Goal: Task Accomplishment & Management: Complete application form

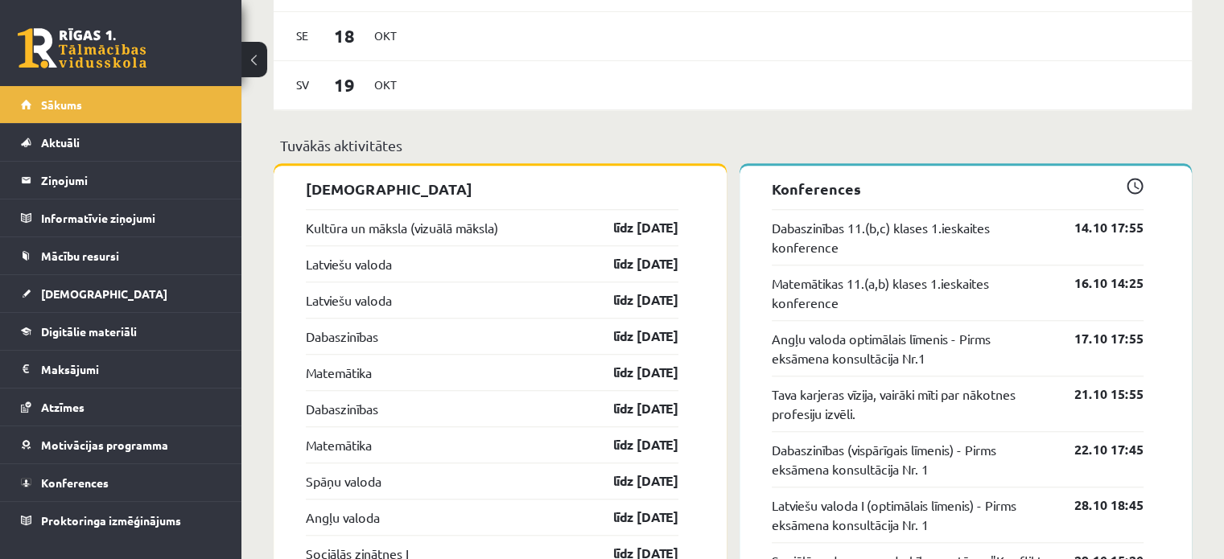
scroll to position [1415, 0]
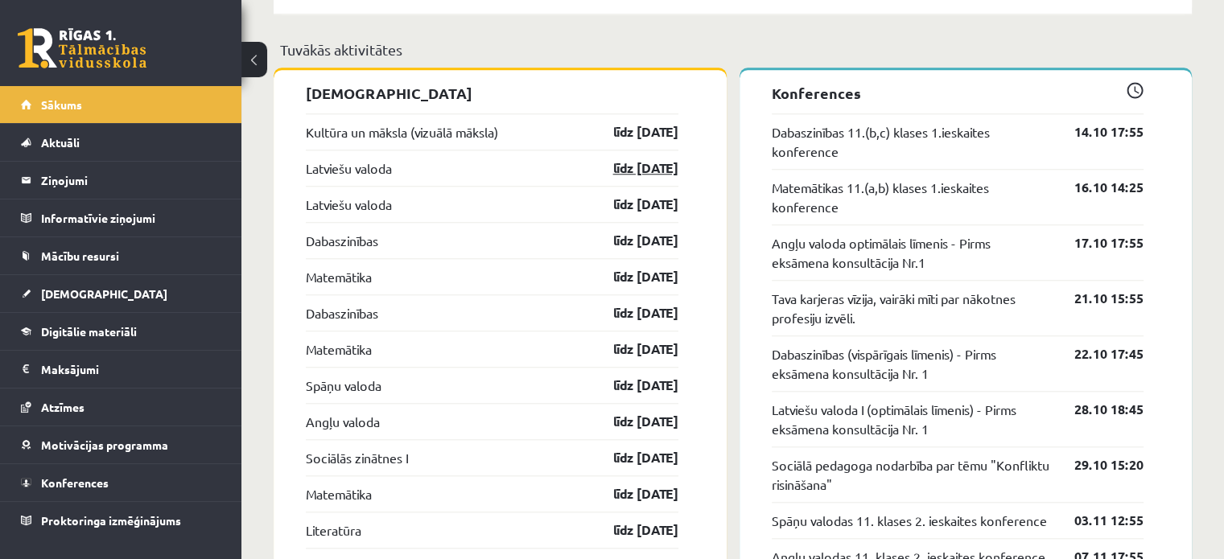
click at [653, 167] on link "līdz 15.10.25" at bounding box center [631, 168] width 93 height 19
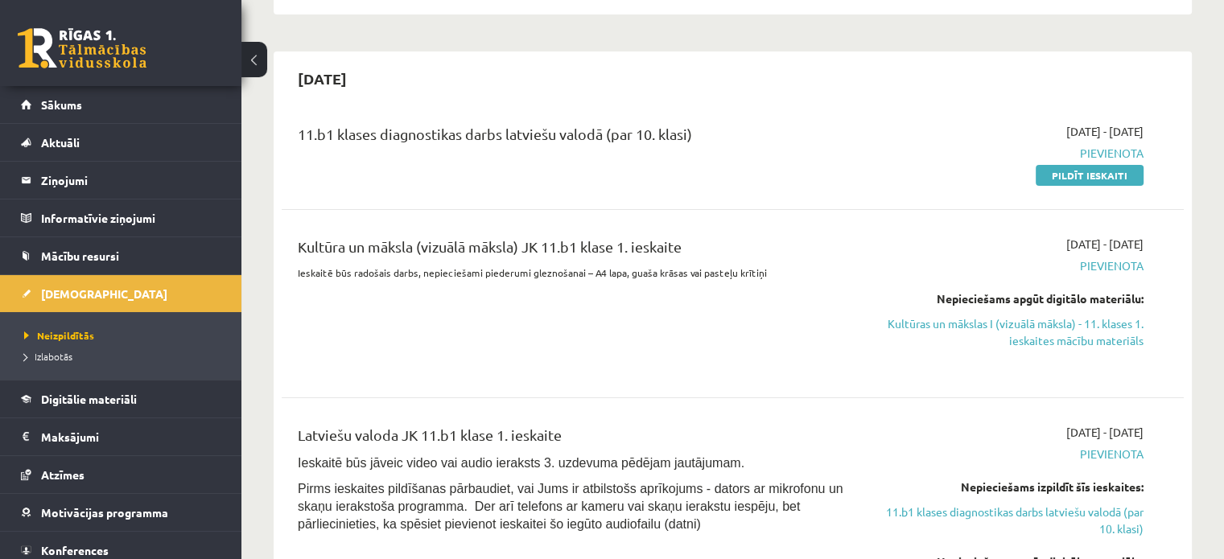
scroll to position [430, 0]
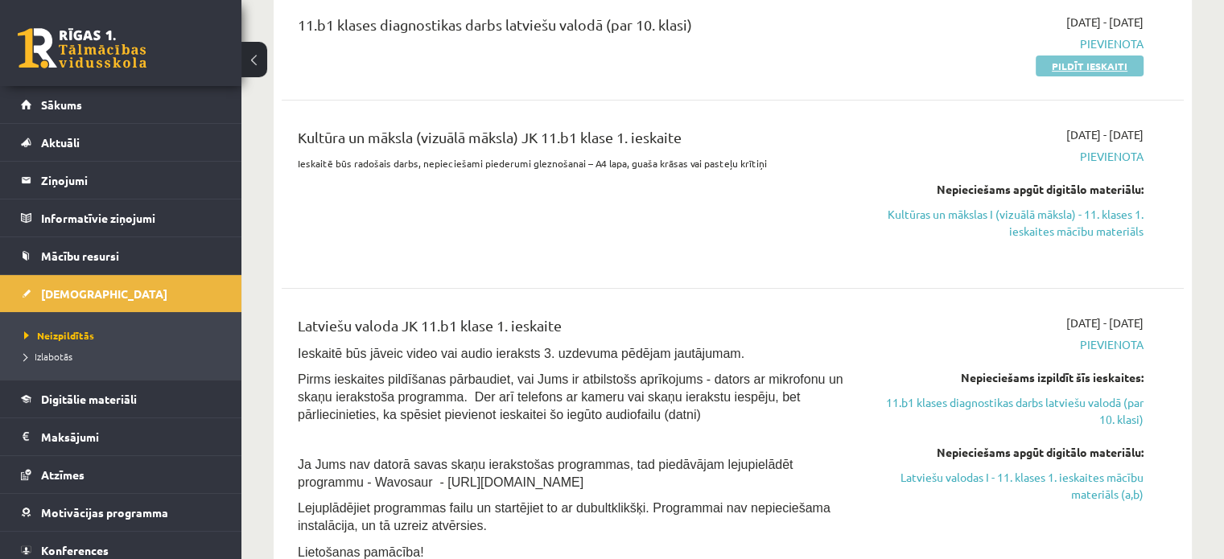
click at [1117, 64] on link "Pildīt ieskaiti" at bounding box center [1090, 66] width 108 height 21
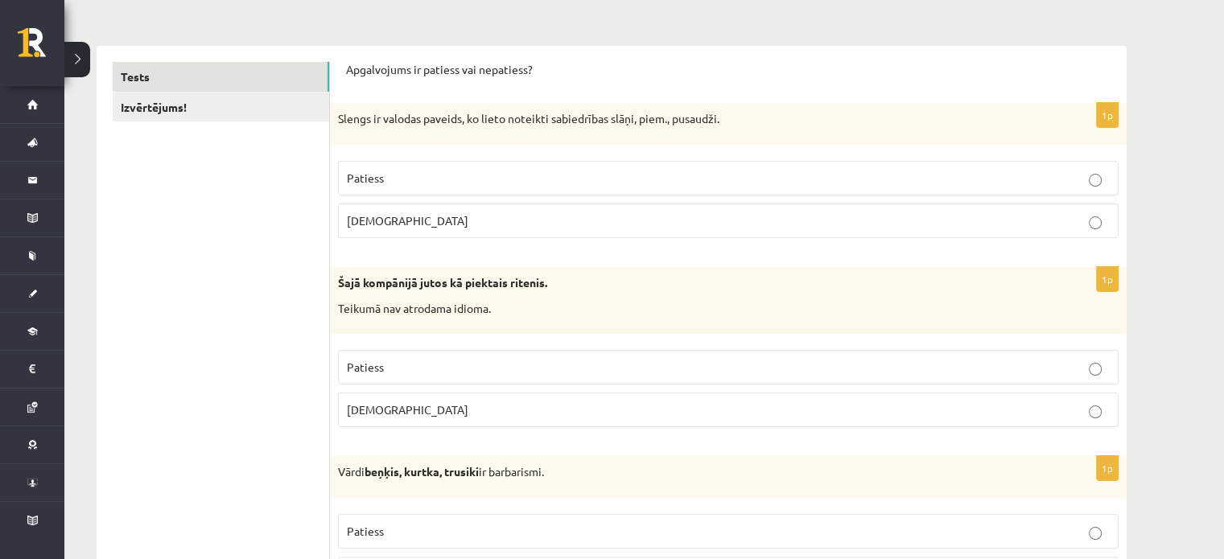
scroll to position [318, 0]
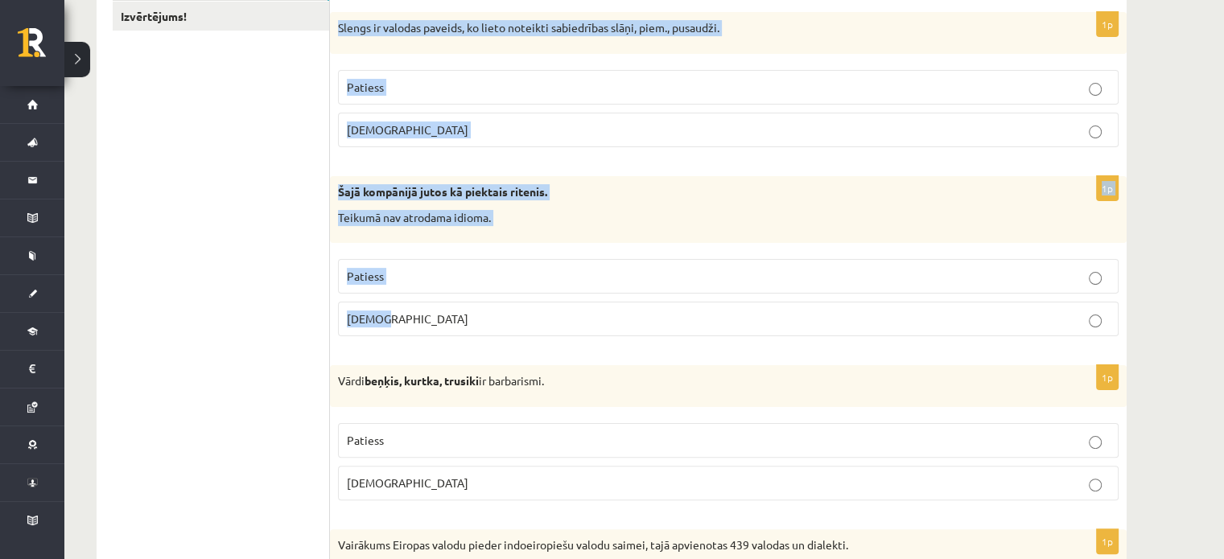
drag, startPoint x: 338, startPoint y: 31, endPoint x: 633, endPoint y: 319, distance: 412.5
copy form "Slengs ir valodas paveids, ko lieto noteikti sabiedrības slāņi, piem., pusaudži…"
click at [406, 66] on fieldset "Patiess [DEMOGRAPHIC_DATA]" at bounding box center [728, 107] width 781 height 90
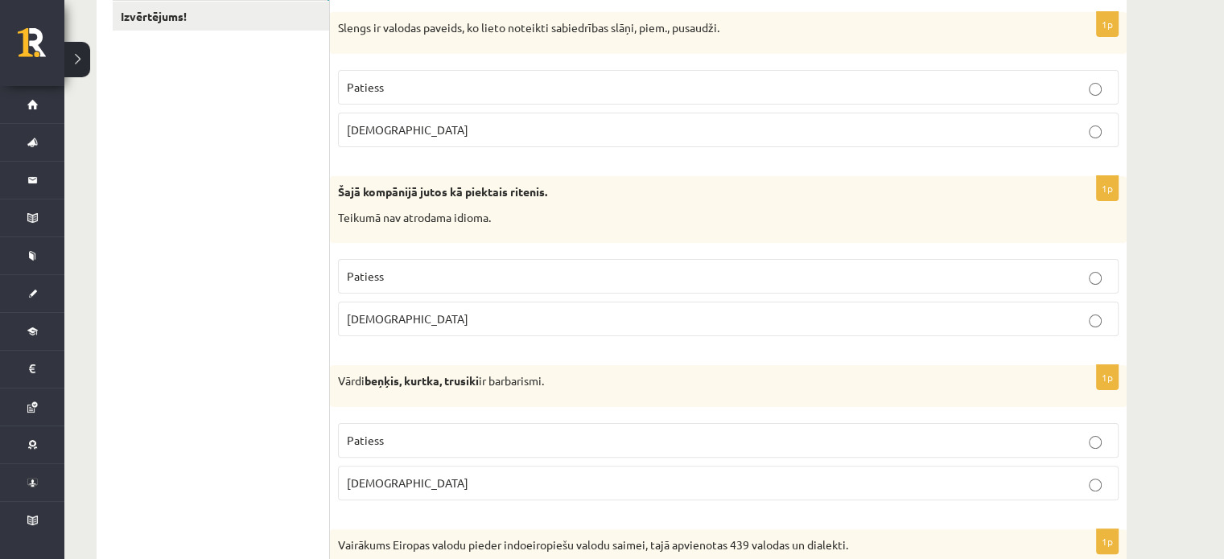
click at [412, 83] on p "Patiess" at bounding box center [728, 87] width 763 height 17
click at [395, 316] on p "[DEMOGRAPHIC_DATA]" at bounding box center [728, 319] width 763 height 17
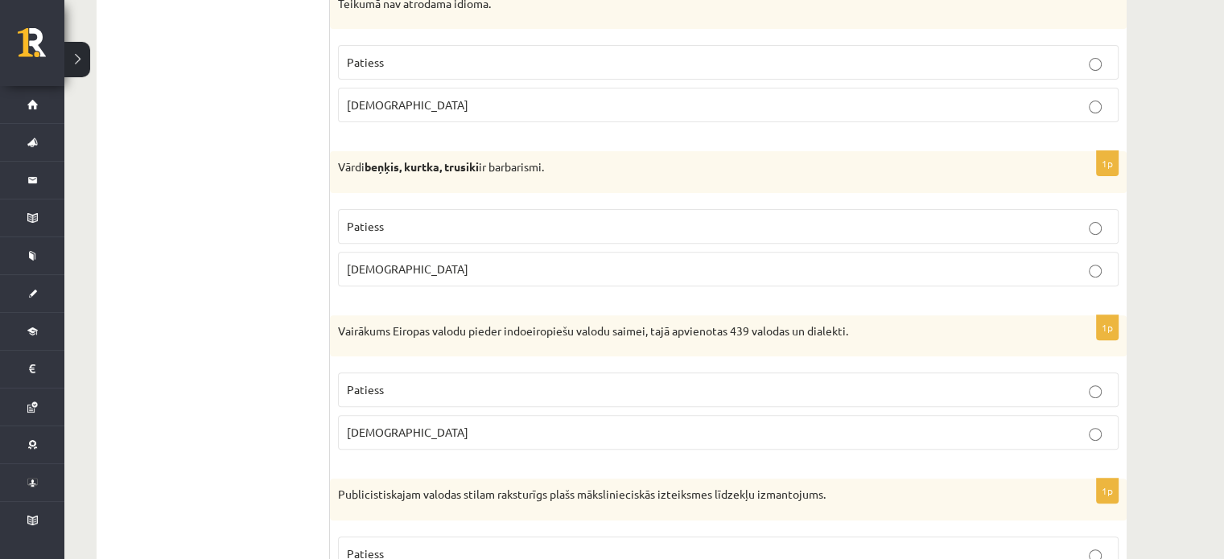
scroll to position [564, 0]
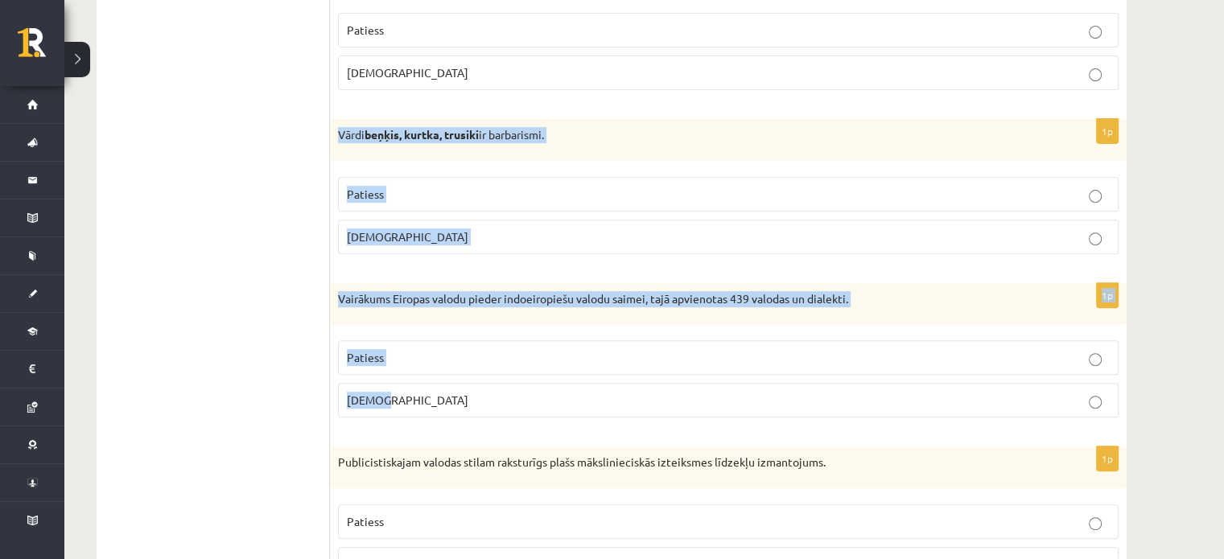
drag, startPoint x: 330, startPoint y: 131, endPoint x: 583, endPoint y: 385, distance: 359.0
copy form "Vārdi beņķis, kurtka, trusiki ir barbarismi. Patiess Aplams 1p Vairākums Eiropa…"
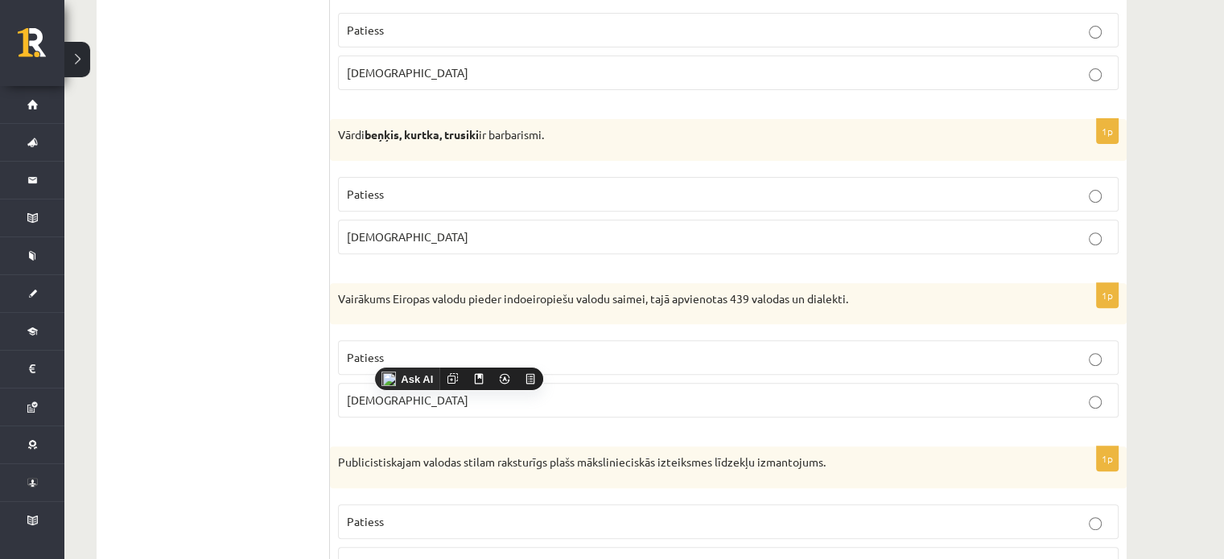
click at [389, 196] on p "Patiess" at bounding box center [728, 194] width 763 height 17
click at [396, 360] on p "Patiess" at bounding box center [728, 357] width 763 height 17
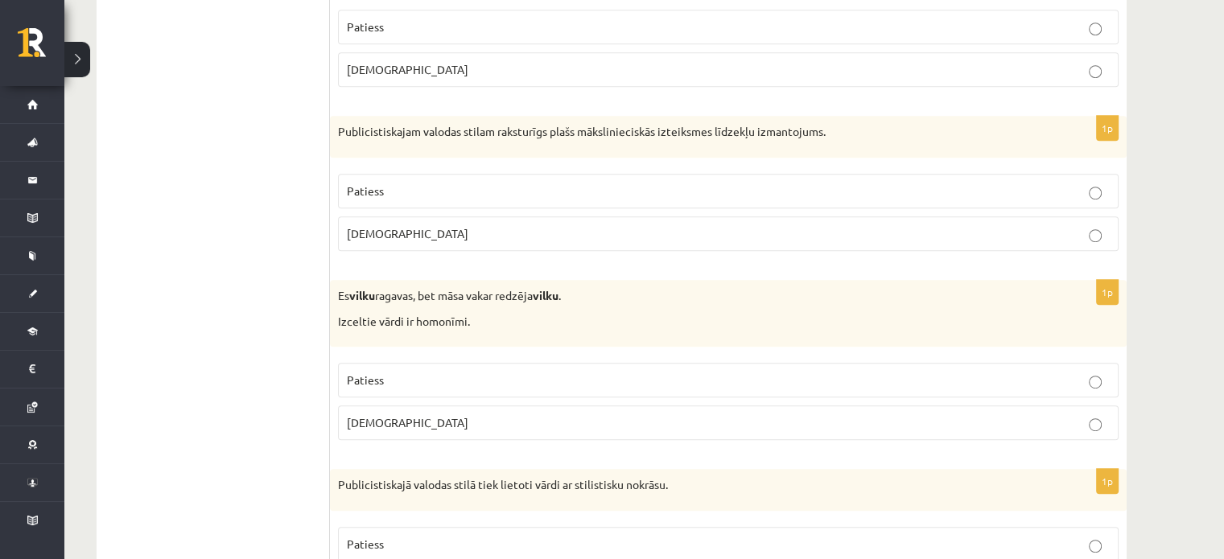
scroll to position [901, 0]
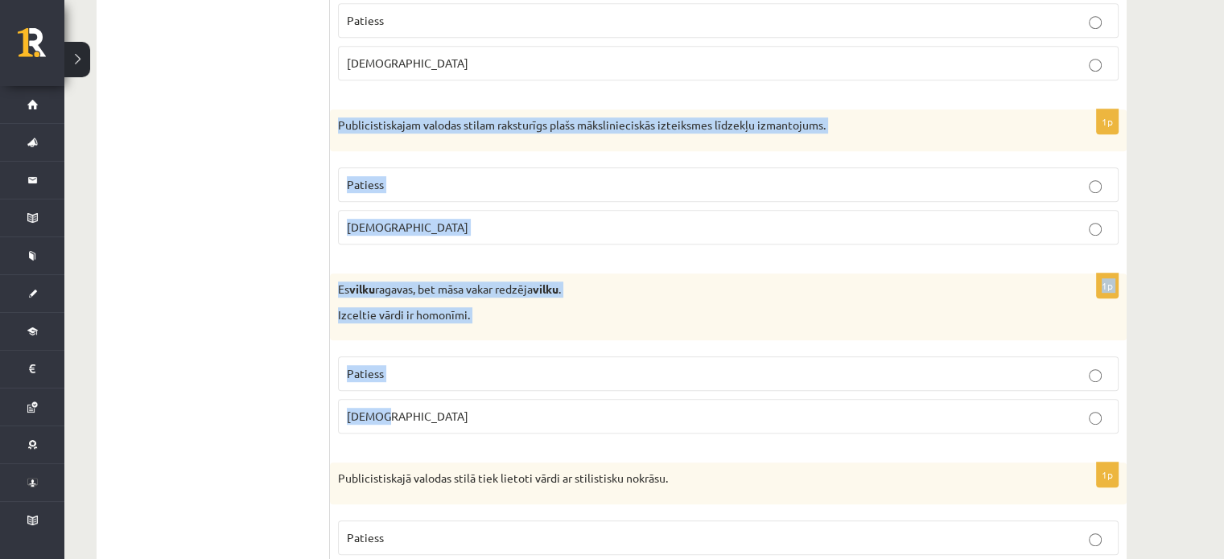
drag, startPoint x: 335, startPoint y: 122, endPoint x: 583, endPoint y: 422, distance: 388.6
copy form "Publicistiskajam valodas stilam raksturīgs plašs mākslinieciskās izteiksmes līd…"
click at [447, 176] on p "Patiess" at bounding box center [728, 184] width 763 height 17
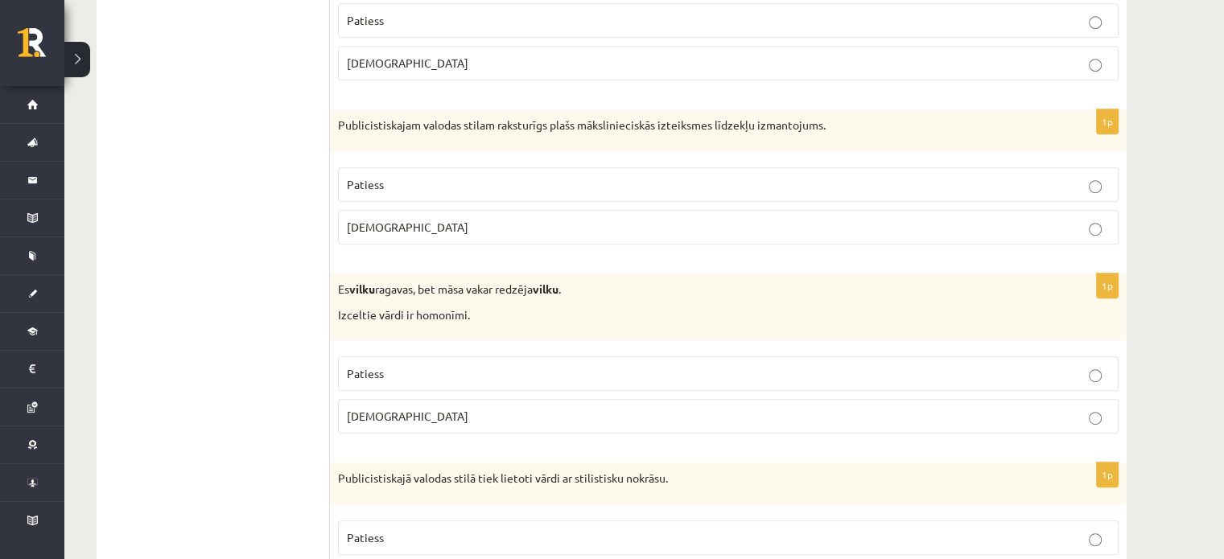
click at [462, 365] on p "Patiess" at bounding box center [728, 373] width 763 height 17
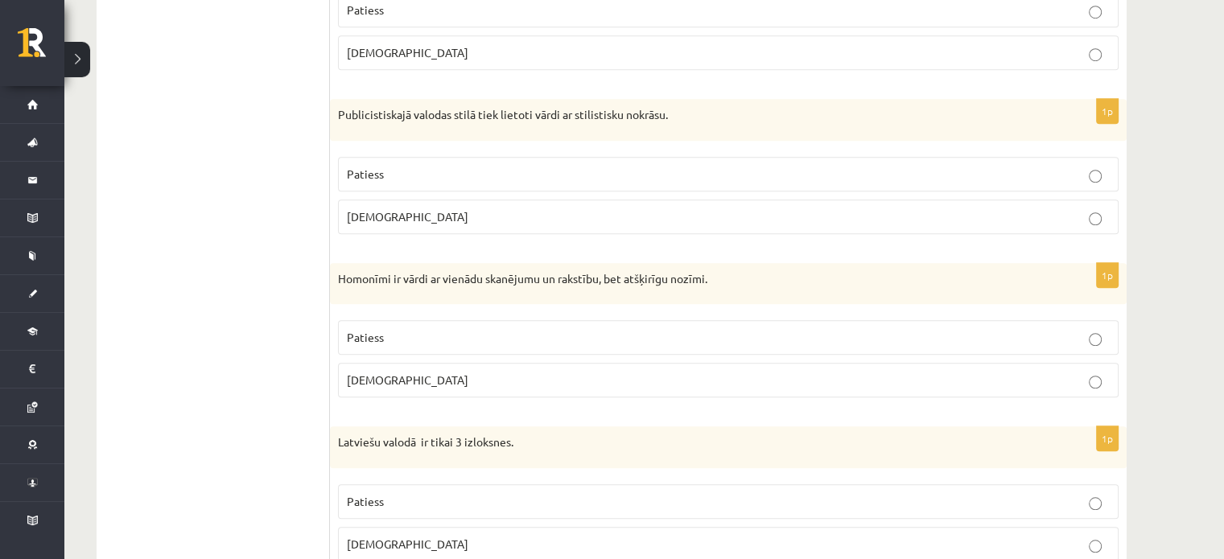
scroll to position [1291, 0]
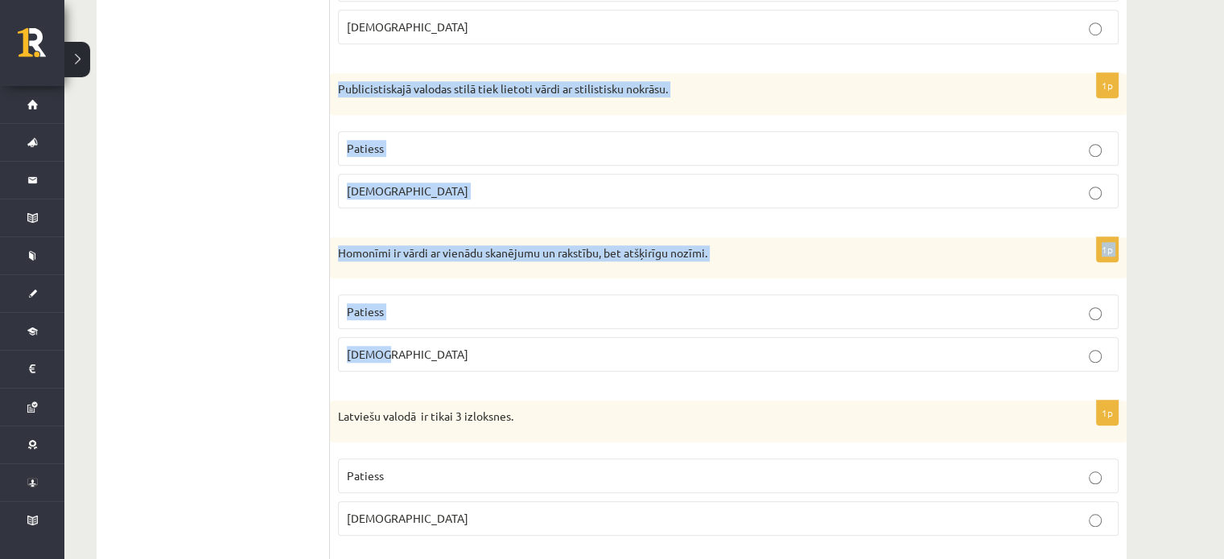
drag, startPoint x: 340, startPoint y: 82, endPoint x: 607, endPoint y: 369, distance: 392.3
copy form "Publicistiskajā valodas stilā tiek lietoti vārdi ar stilistisku nokrāsu. Paties…"
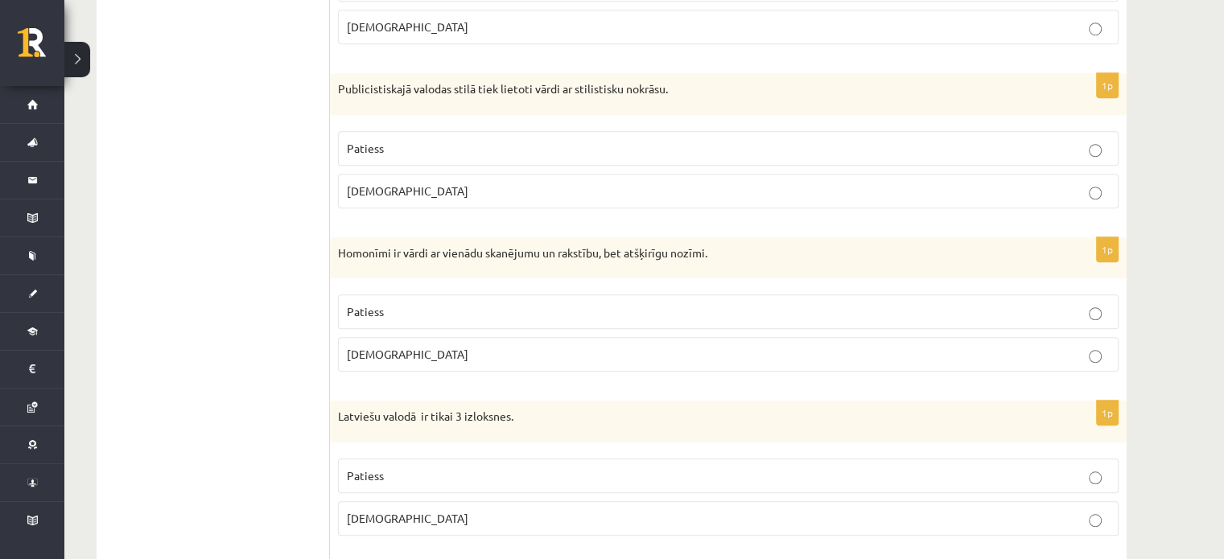
click at [369, 308] on span "Patiess" at bounding box center [365, 311] width 37 height 14
click at [402, 141] on p "Patiess" at bounding box center [728, 148] width 763 height 17
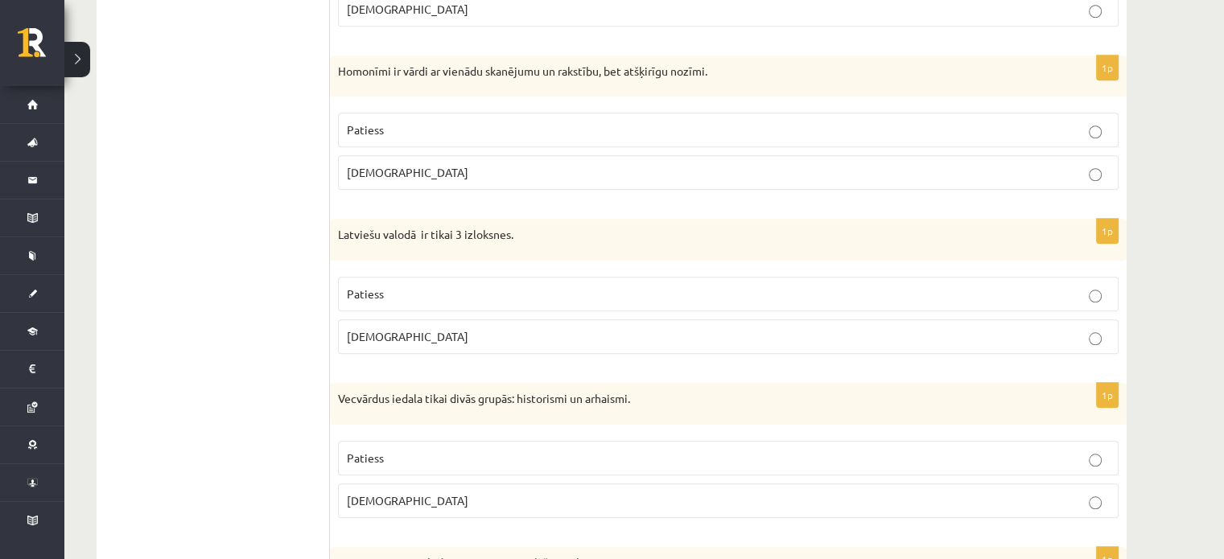
scroll to position [1576, 0]
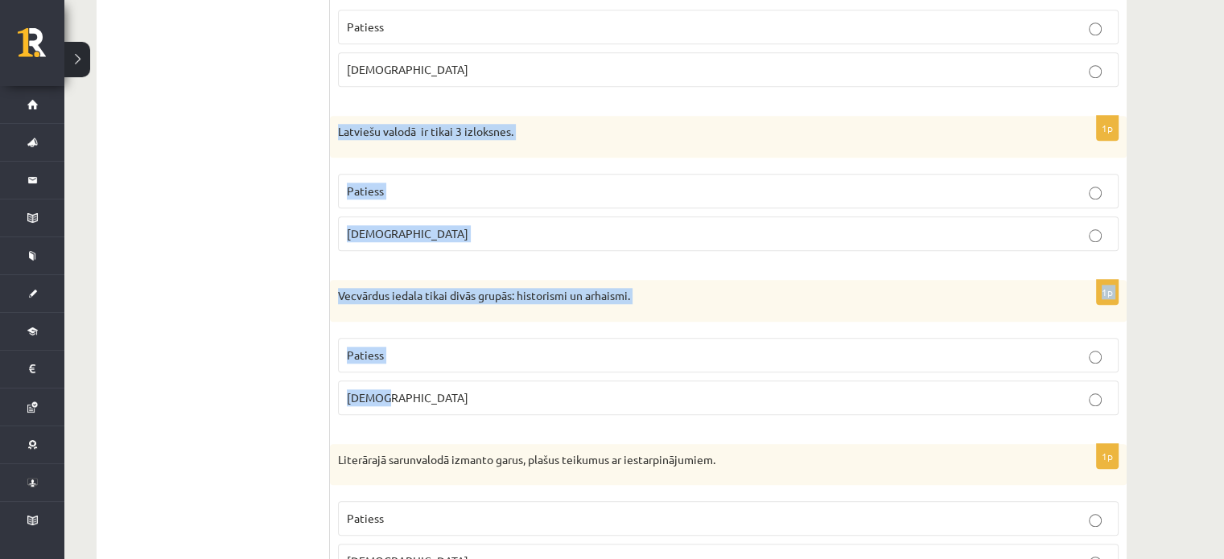
drag, startPoint x: 333, startPoint y: 119, endPoint x: 495, endPoint y: 388, distance: 313.7
copy form "Latviešu valodā ir tikai 3 izloksnes. Patiess [DEMOGRAPHIC_DATA] 1p Vecvārdus i…"
click at [423, 235] on p "[DEMOGRAPHIC_DATA]" at bounding box center [728, 233] width 763 height 17
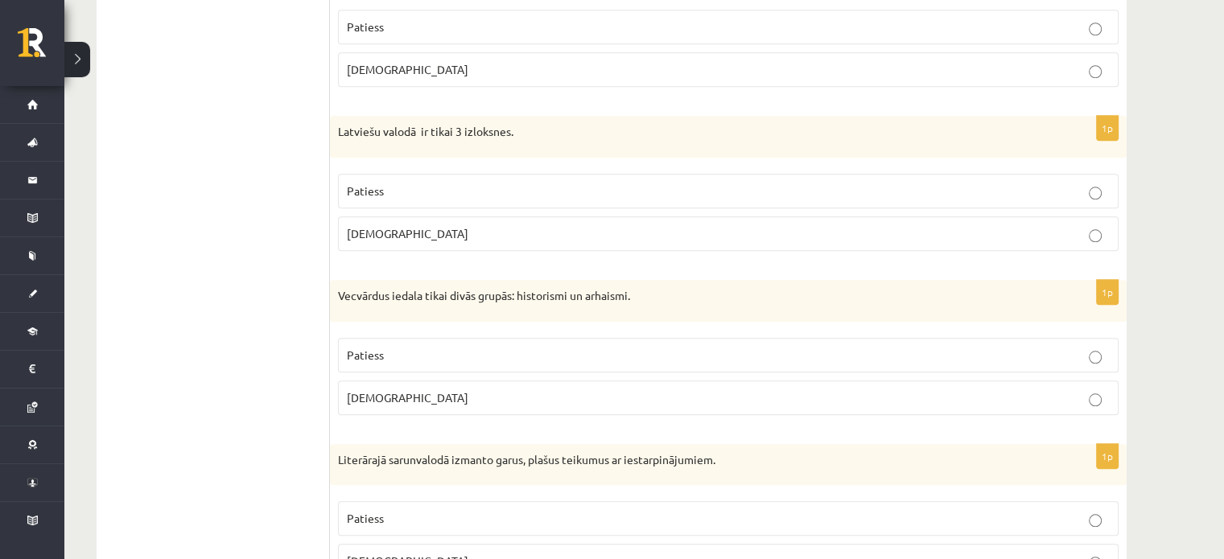
click at [397, 347] on p "Patiess" at bounding box center [728, 355] width 763 height 17
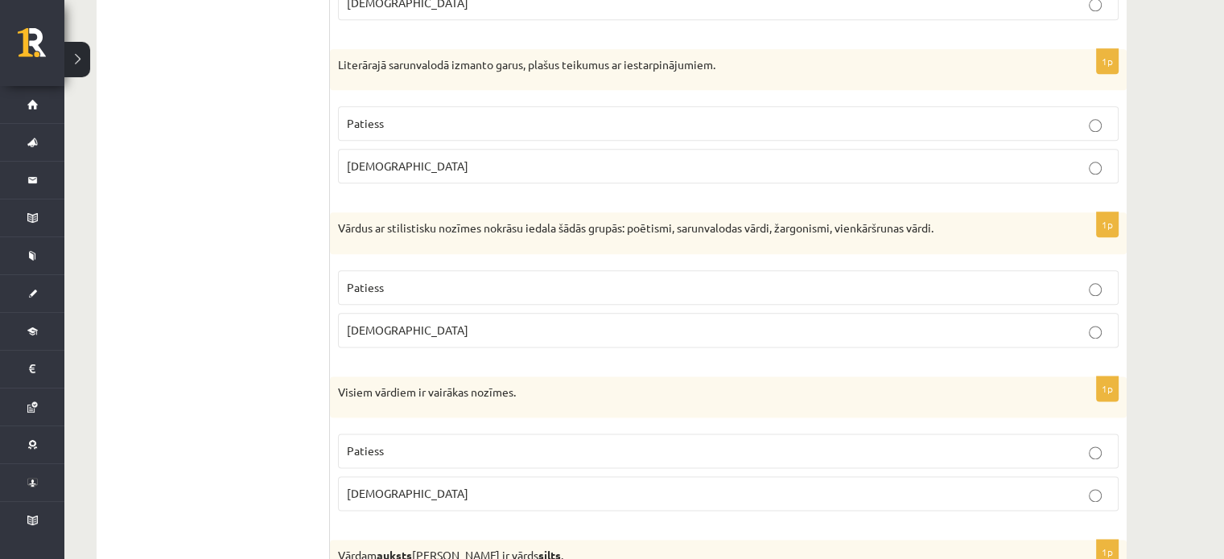
scroll to position [2010, 0]
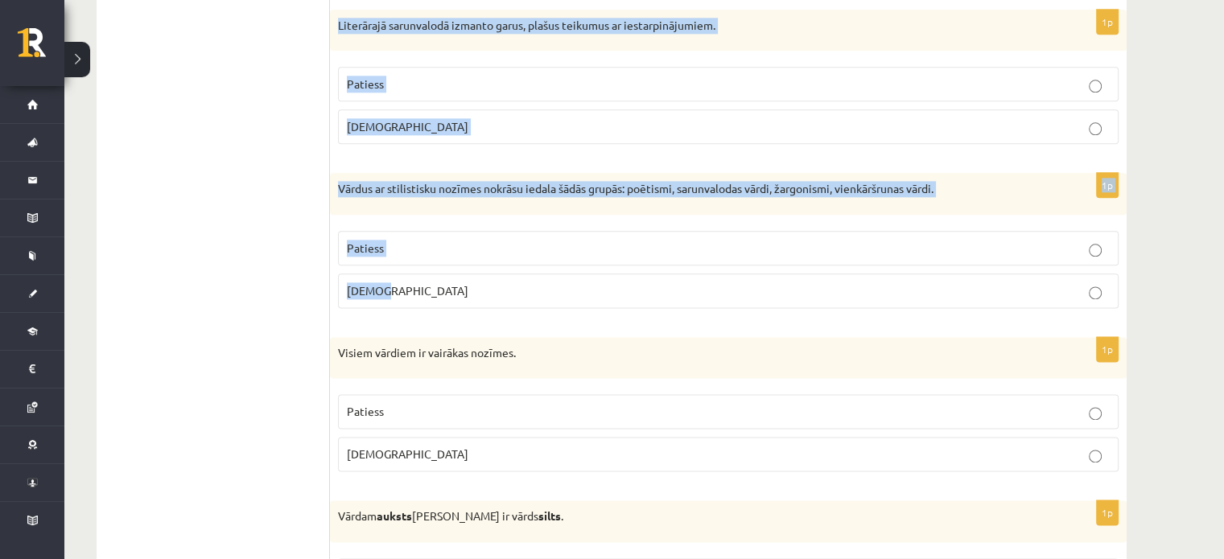
drag, startPoint x: 337, startPoint y: 17, endPoint x: 686, endPoint y: 293, distance: 444.5
copy form "Literārajā sarunvalodā izmanto garus, plašus teikumus ar iestarpinājumiem. Pati…"
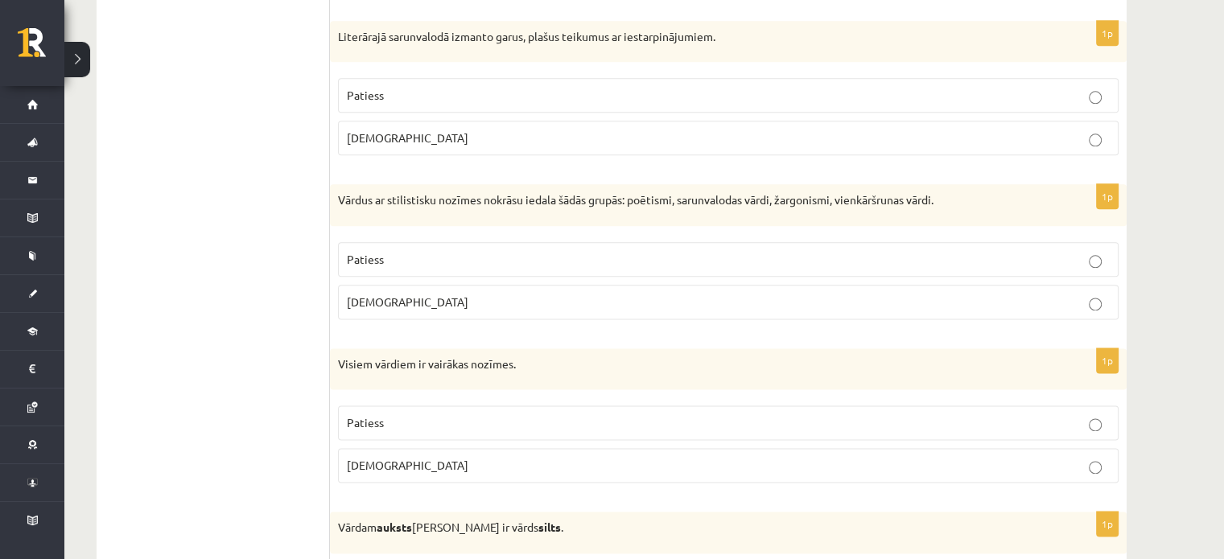
scroll to position [1986, 0]
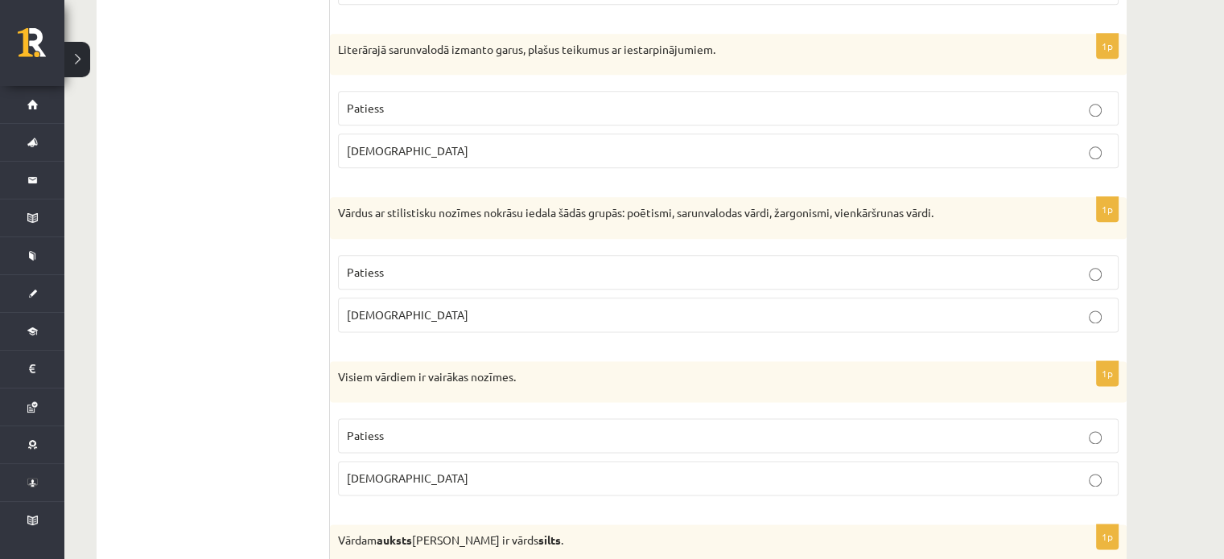
click at [416, 154] on label "[DEMOGRAPHIC_DATA]" at bounding box center [728, 151] width 781 height 35
click at [383, 282] on fieldset "Patiess [DEMOGRAPHIC_DATA]" at bounding box center [728, 292] width 781 height 90
click at [395, 268] on p "Patiess" at bounding box center [728, 272] width 763 height 17
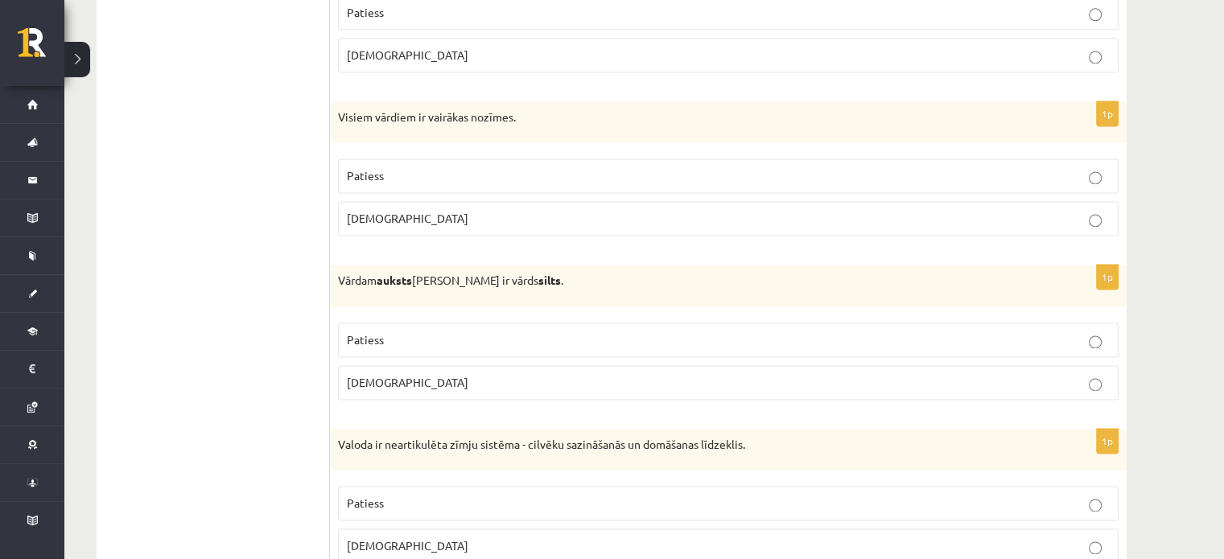
scroll to position [2265, 0]
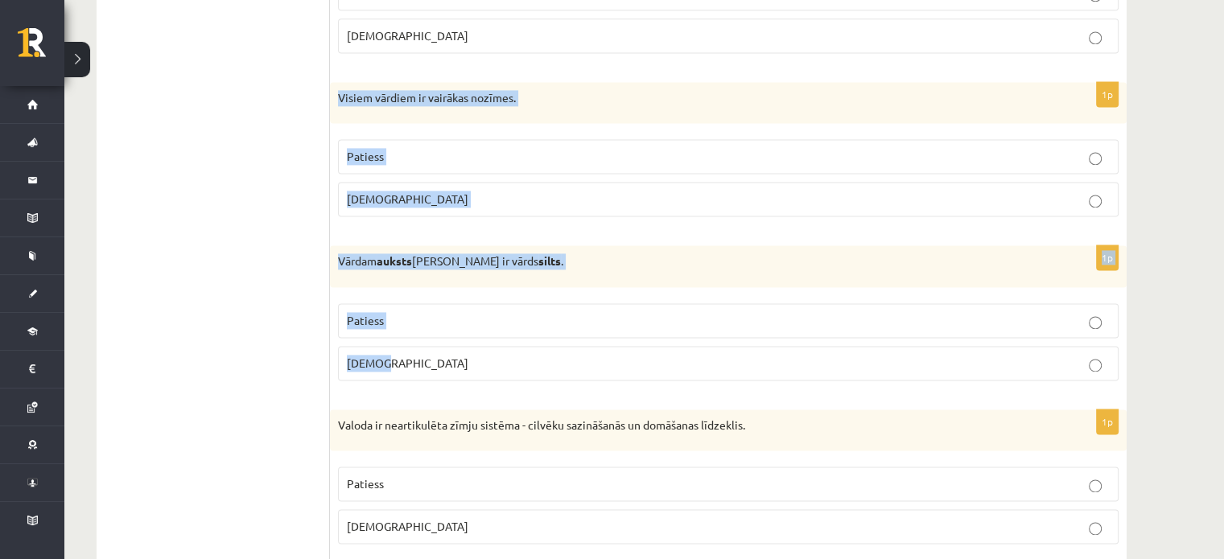
drag, startPoint x: 332, startPoint y: 80, endPoint x: 490, endPoint y: 353, distance: 315.8
click at [490, 353] on form "Apgalvojums ir patiess vai nepatiess? 1p Slengs ir valodas paveids, ko lieto no…" at bounding box center [728, 519] width 764 height 4991
copy form "Visiem vārdiem ir vairākas nozīmes. Patiess [DEMOGRAPHIC_DATA] 1p Vārdam auksts…"
click at [371, 193] on span "[DEMOGRAPHIC_DATA]" at bounding box center [408, 199] width 122 height 14
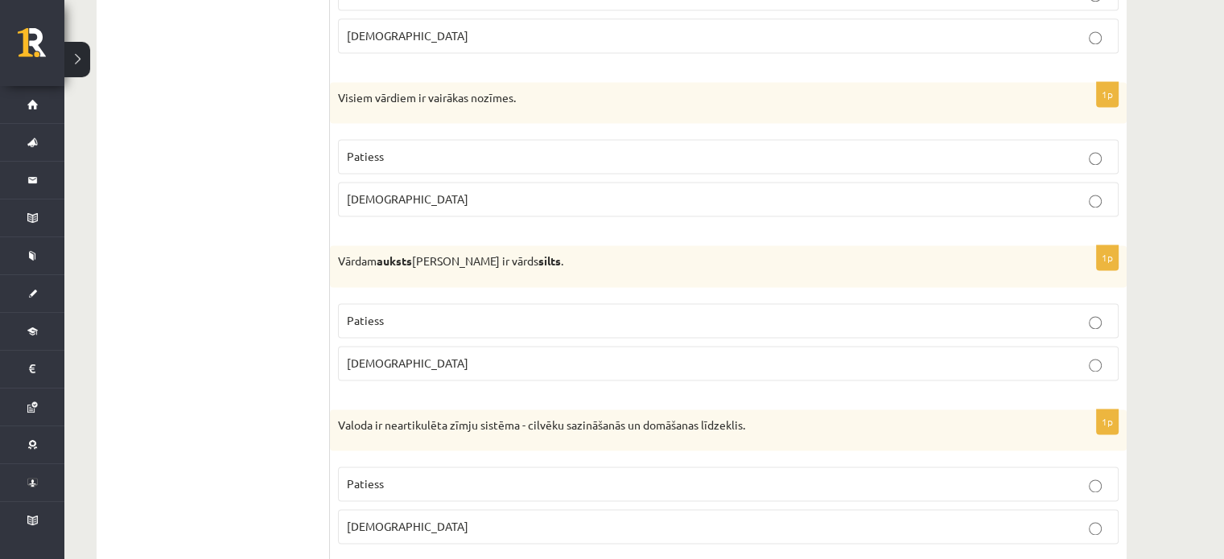
click at [385, 312] on p "Patiess" at bounding box center [728, 320] width 763 height 17
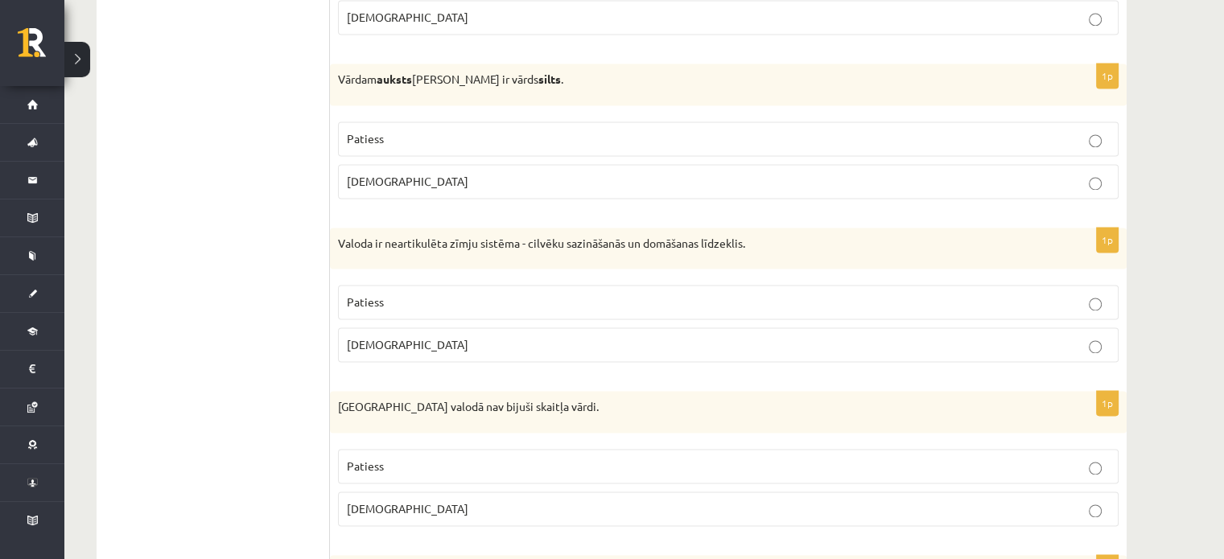
scroll to position [2498, 0]
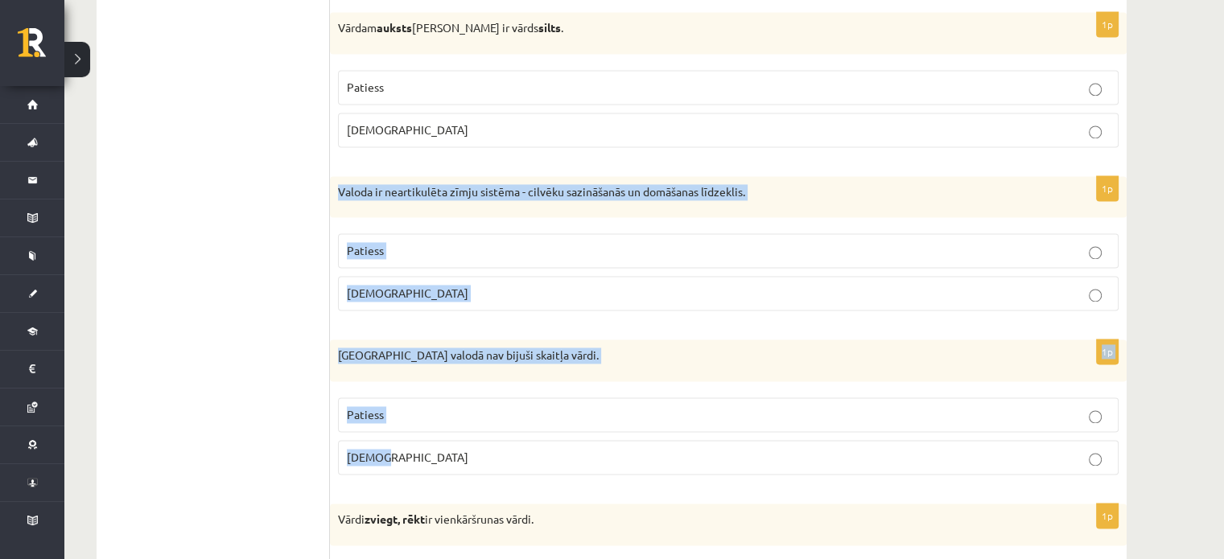
drag, startPoint x: 336, startPoint y: 185, endPoint x: 533, endPoint y: 434, distance: 317.8
click at [533, 434] on form "Apgalvojums ir patiess vai nepatiess? 1p Slengs ir valodas paveids, ko lieto no…" at bounding box center [728, 285] width 764 height 4991
copy form "Valoda ir neartikulēta zīmju sistēma - cilvēku sazināšanās un domāšanas līdzekl…"
click at [402, 257] on label "Patiess" at bounding box center [728, 250] width 781 height 35
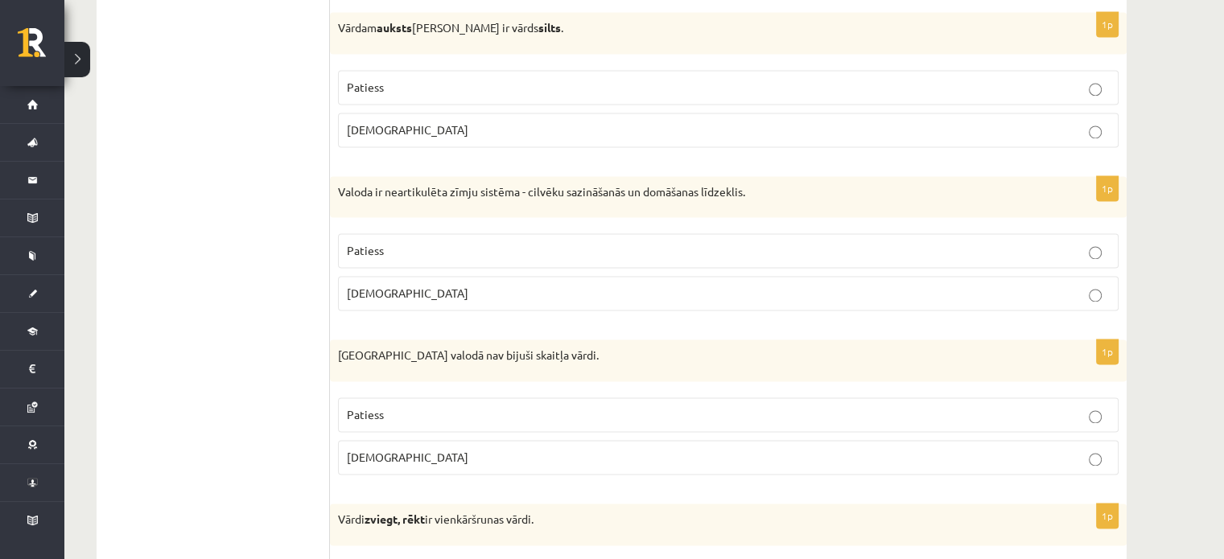
click at [389, 285] on p "[DEMOGRAPHIC_DATA]" at bounding box center [728, 293] width 763 height 17
click at [399, 407] on p "Patiess" at bounding box center [728, 414] width 763 height 17
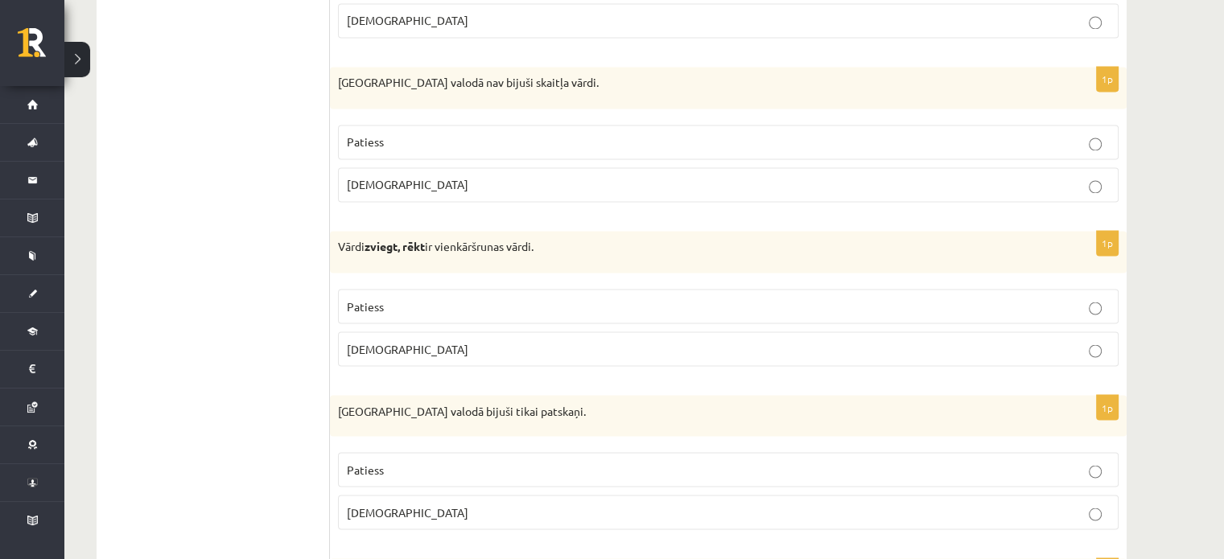
scroll to position [2906, 0]
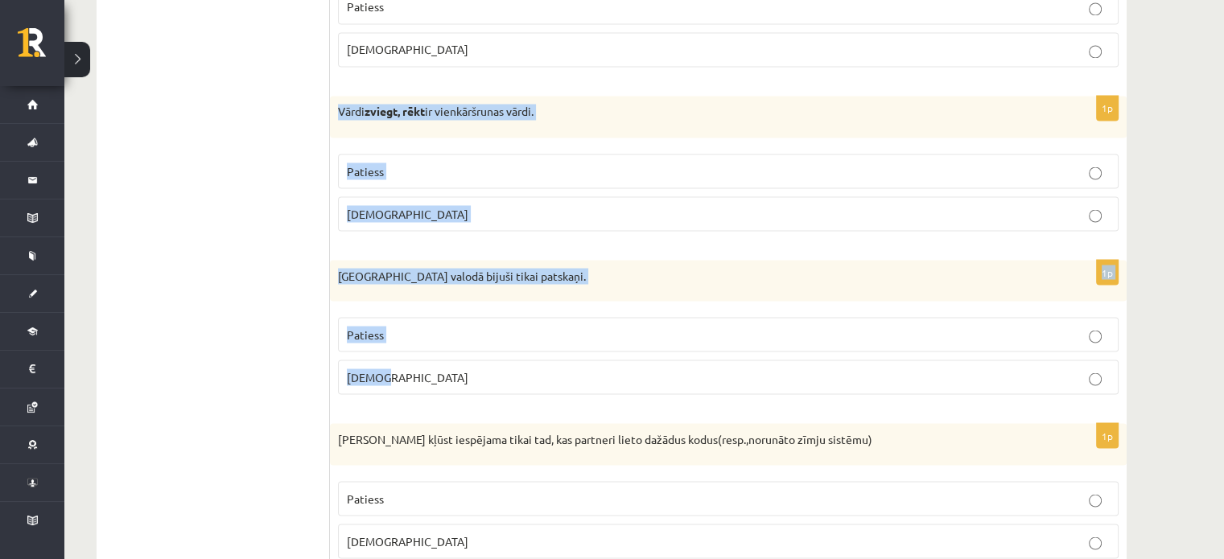
drag, startPoint x: 334, startPoint y: 101, endPoint x: 673, endPoint y: 346, distance: 417.8
copy form "Vārdi zviegt, rēkt ir vienkāršrunas vārdi. Patiess Aplams 1p [GEOGRAPHIC_DATA] …"
click at [408, 163] on p "Patiess" at bounding box center [728, 171] width 763 height 17
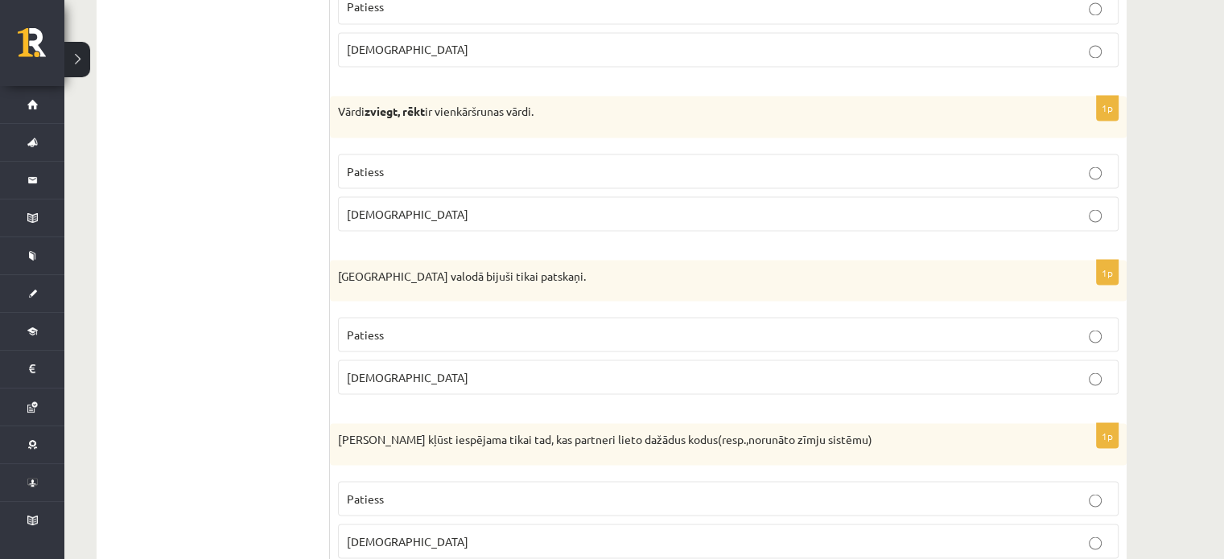
click at [383, 326] on p "Patiess" at bounding box center [728, 334] width 763 height 17
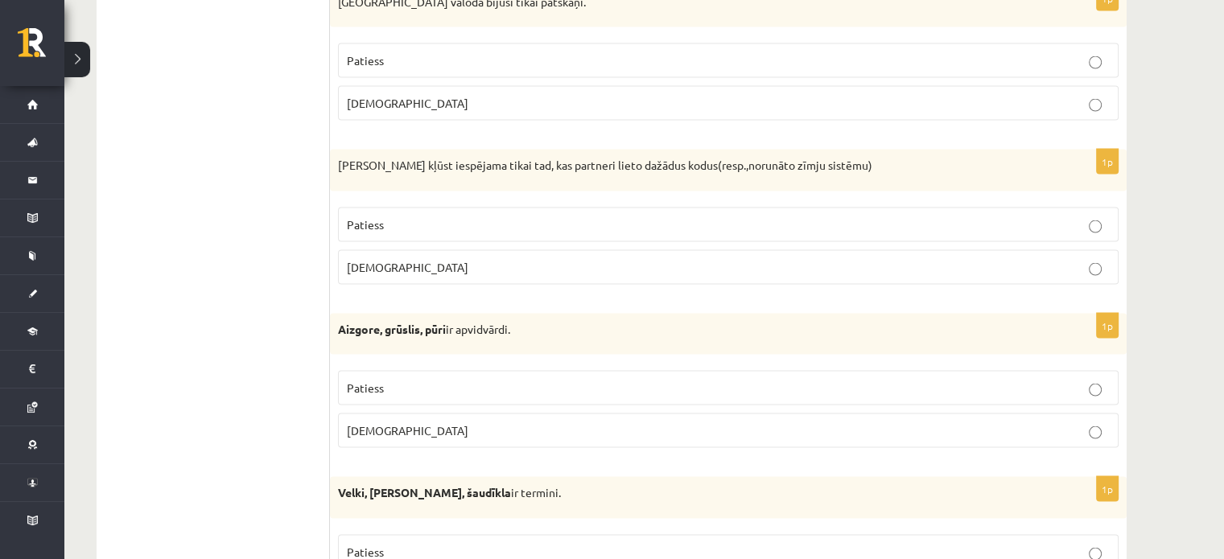
scroll to position [3186, 0]
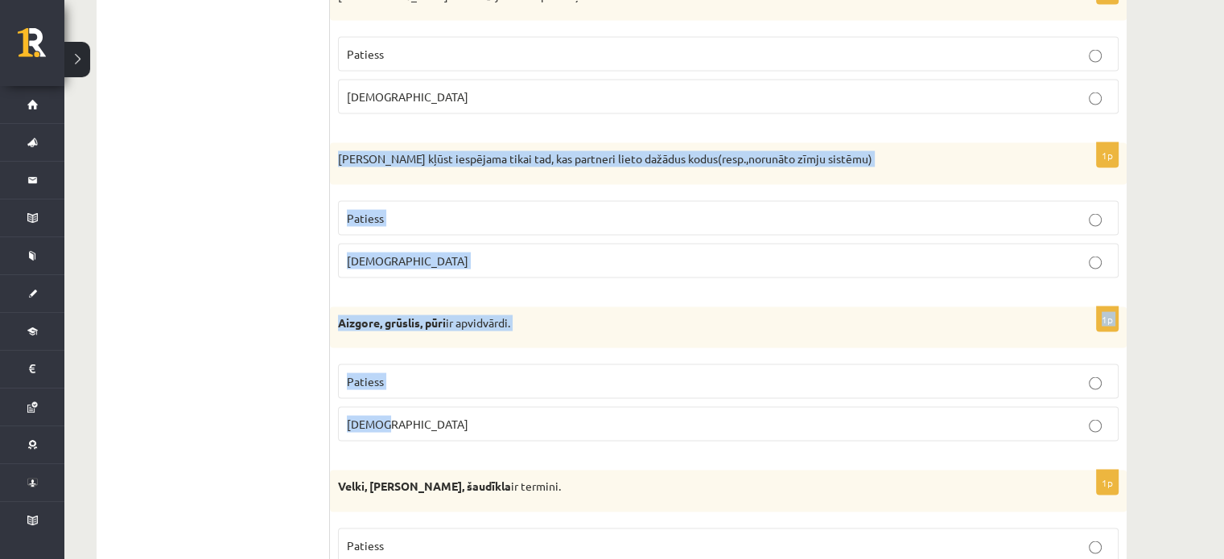
drag, startPoint x: 336, startPoint y: 148, endPoint x: 590, endPoint y: 421, distance: 372.9
copy form "[PERSON_NAME] kļūst iespējama tikai tad, kas partneri lieto dažādus kodus(resp.…"
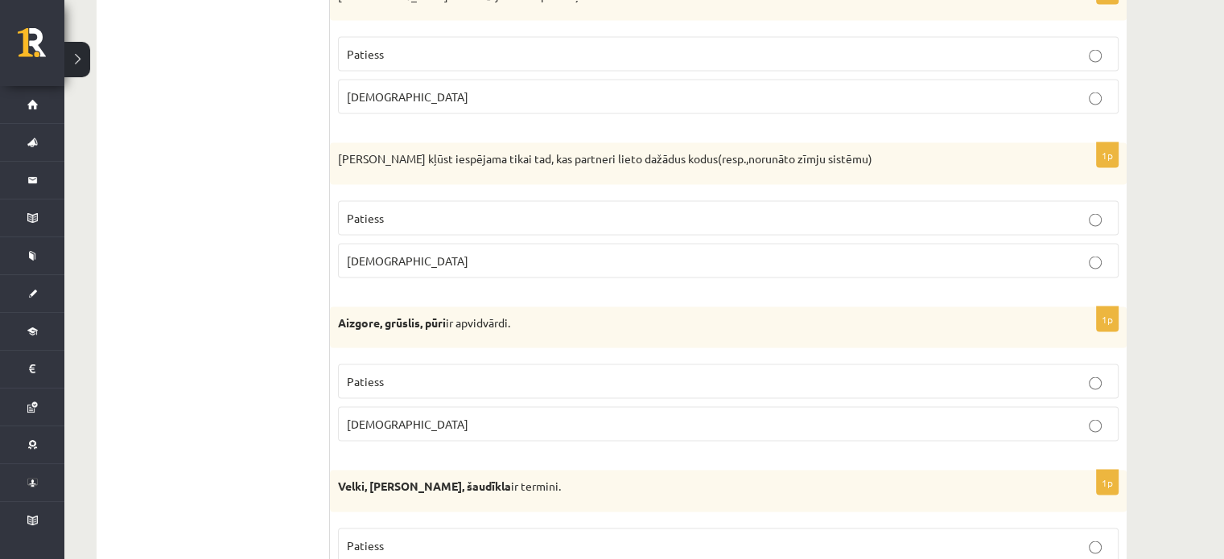
click at [427, 244] on label "[DEMOGRAPHIC_DATA]" at bounding box center [728, 261] width 781 height 35
click at [401, 373] on p "Patiess" at bounding box center [728, 381] width 763 height 17
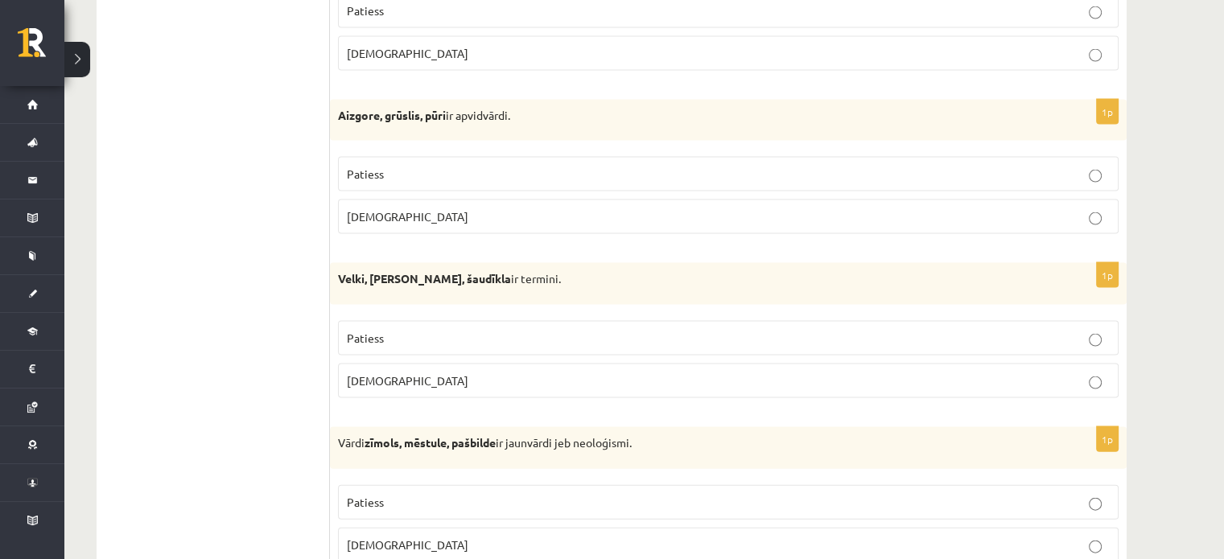
scroll to position [3407, 0]
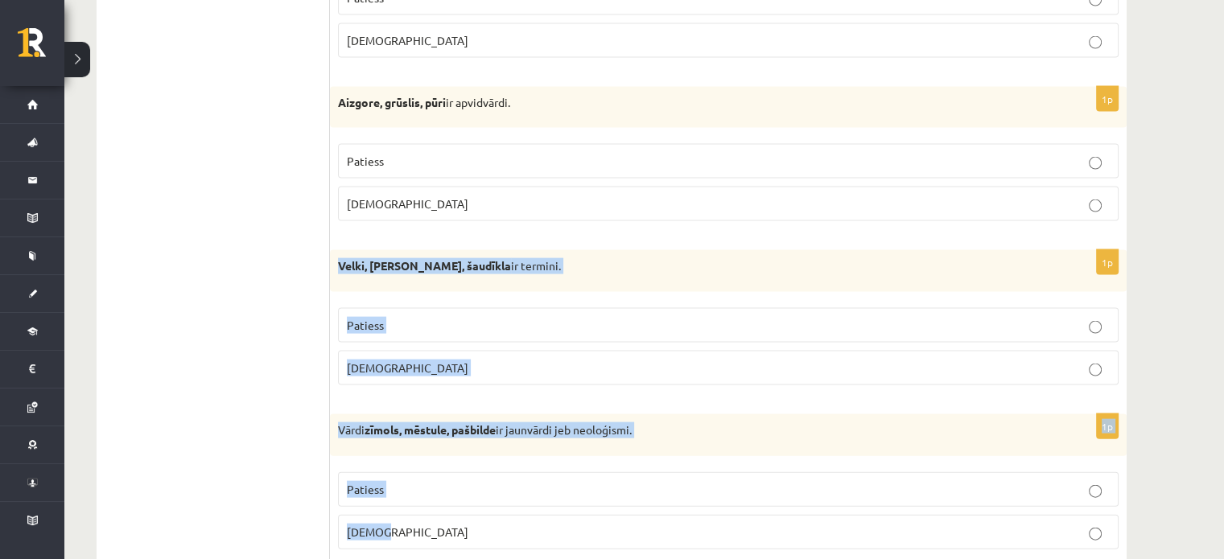
drag, startPoint x: 336, startPoint y: 250, endPoint x: 560, endPoint y: 505, distance: 338.7
click at [402, 317] on p "Patiess" at bounding box center [728, 325] width 763 height 17
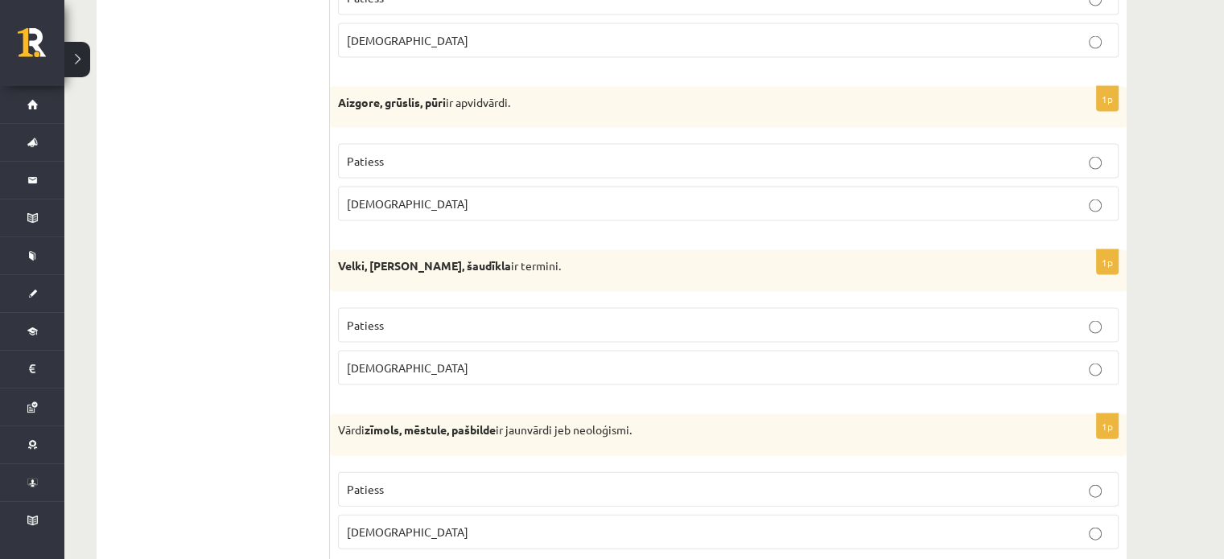
click at [381, 472] on label "Patiess" at bounding box center [728, 489] width 781 height 35
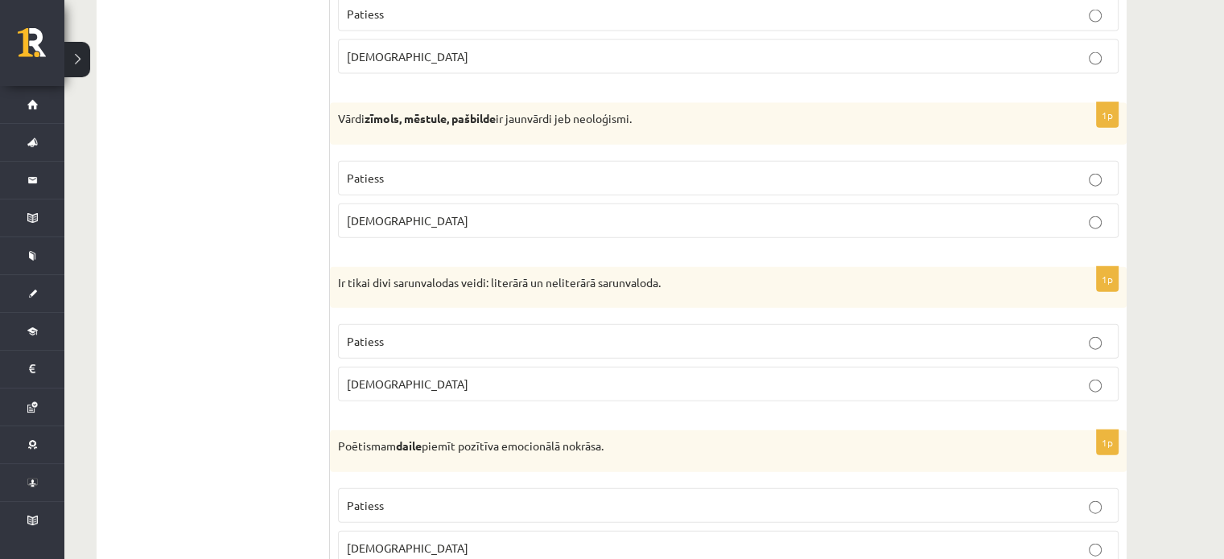
scroll to position [3879, 0]
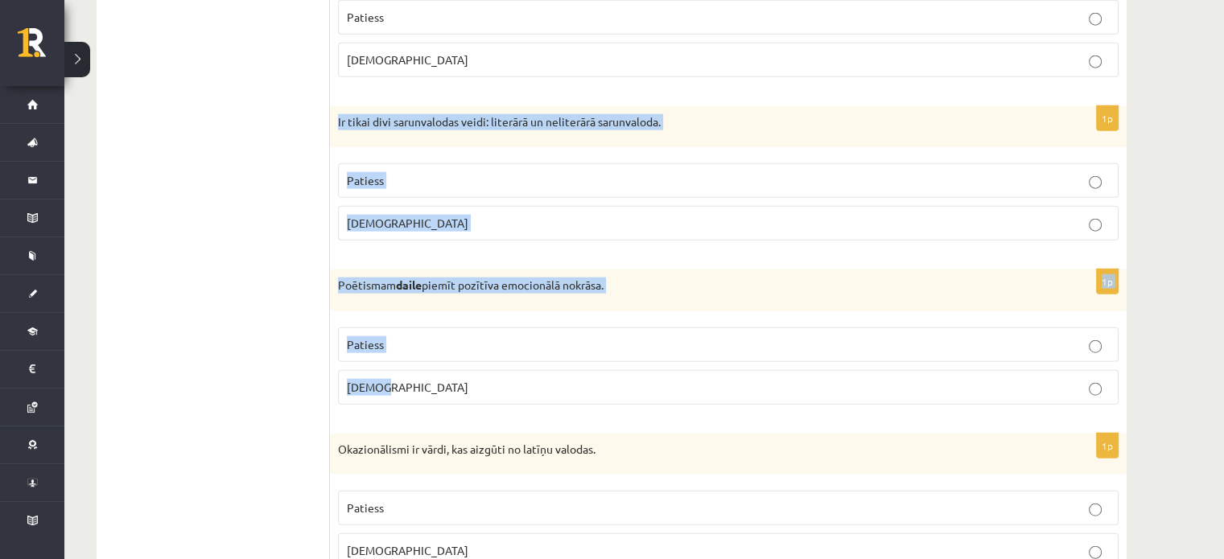
drag, startPoint x: 337, startPoint y: 103, endPoint x: 517, endPoint y: 373, distance: 324.3
click at [371, 216] on p "[DEMOGRAPHIC_DATA]" at bounding box center [728, 223] width 763 height 17
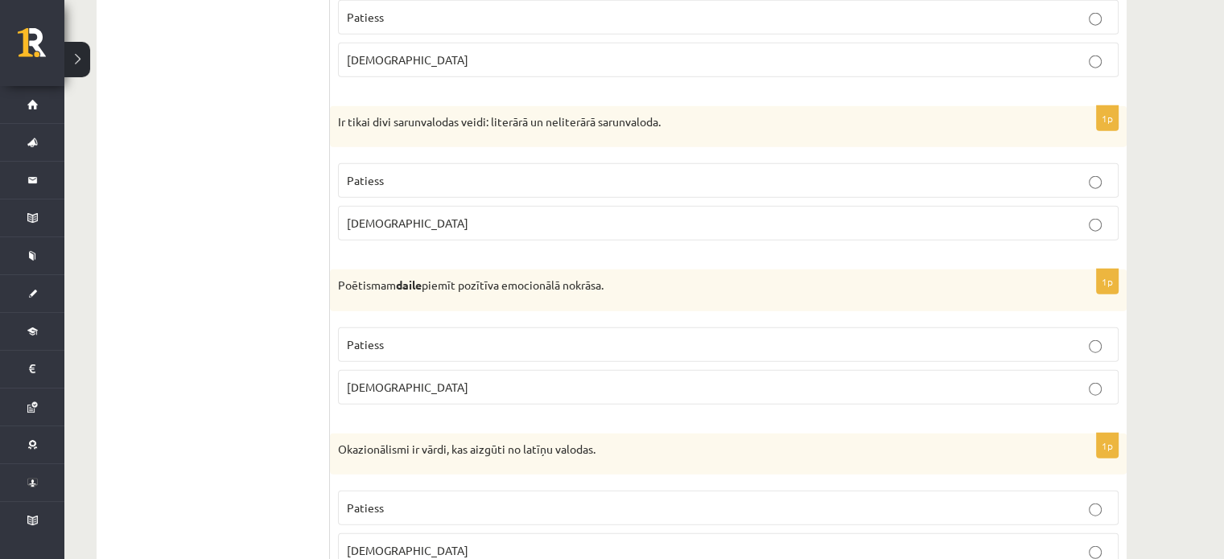
click at [396, 336] on p "Patiess" at bounding box center [728, 344] width 763 height 17
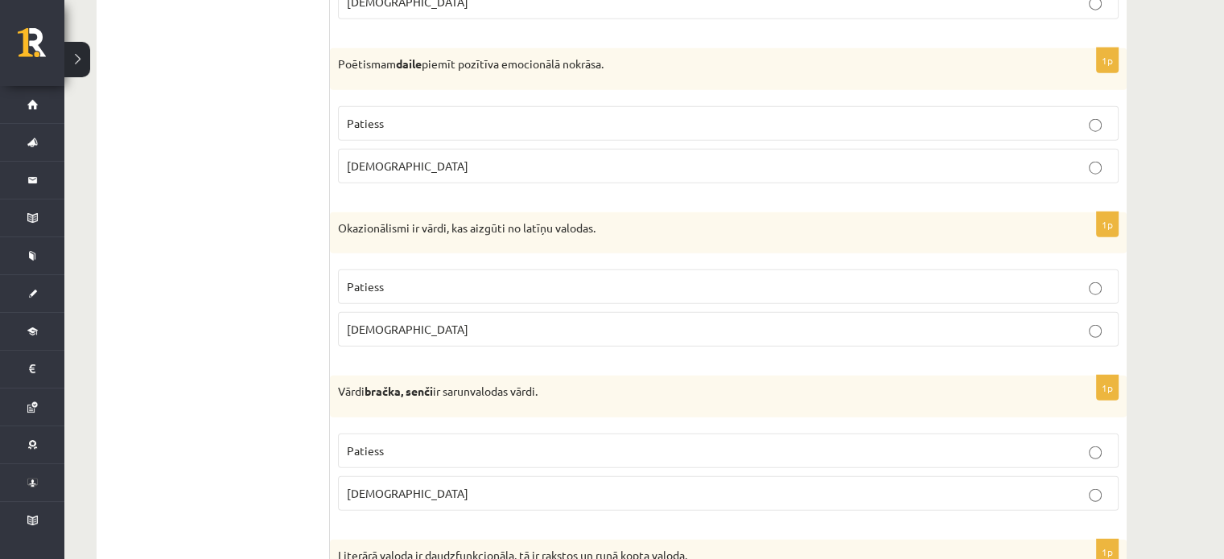
scroll to position [4274, 0]
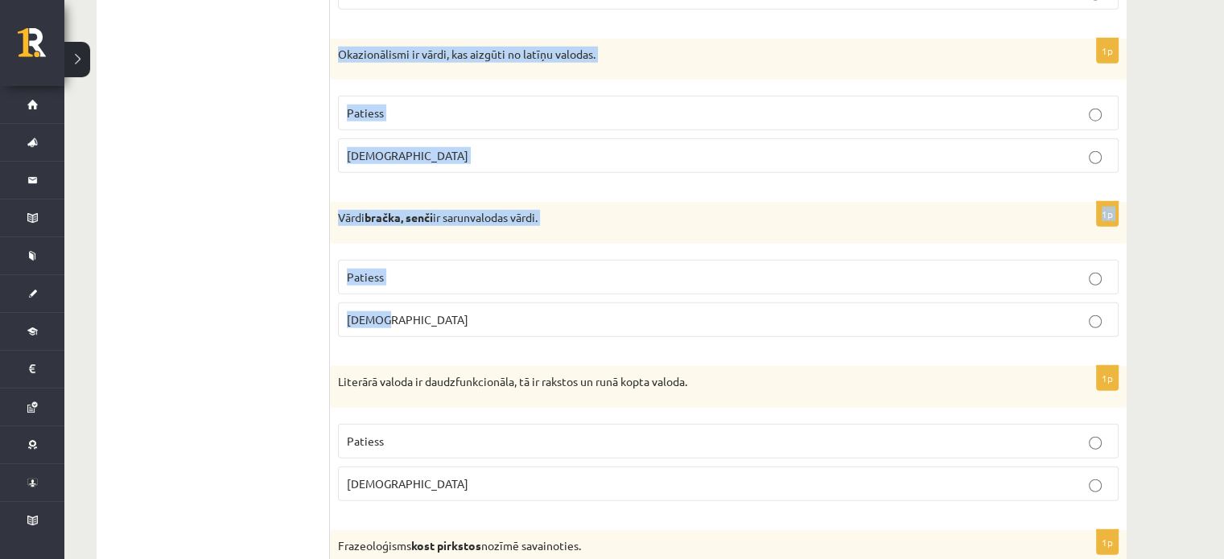
drag, startPoint x: 335, startPoint y: 35, endPoint x: 633, endPoint y: 280, distance: 386.5
click at [406, 147] on p "[DEMOGRAPHIC_DATA]" at bounding box center [728, 155] width 763 height 17
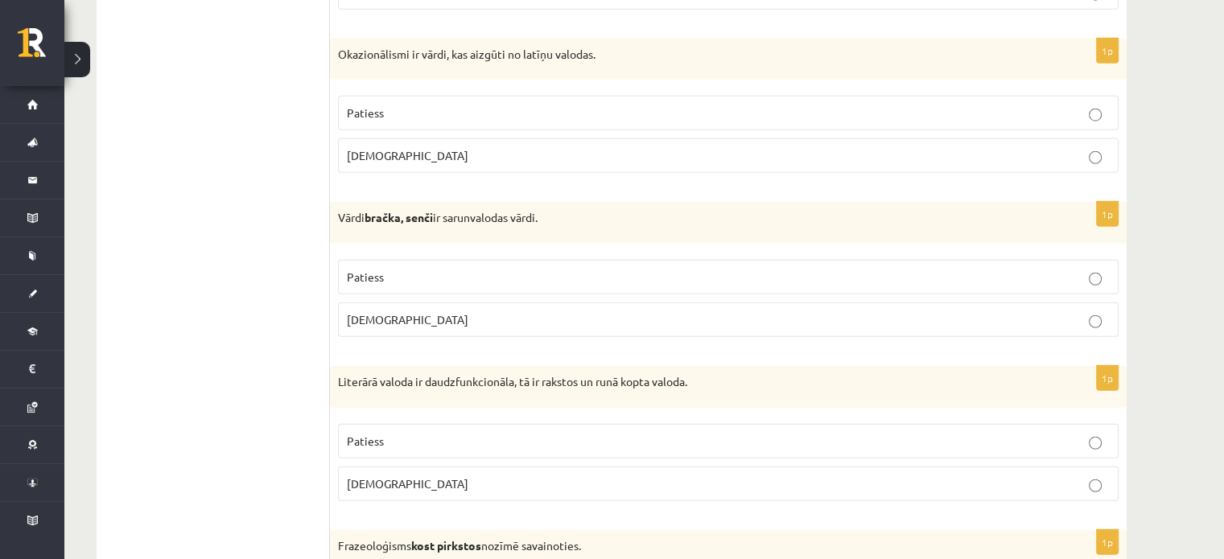
click at [385, 269] on p "Patiess" at bounding box center [728, 277] width 763 height 17
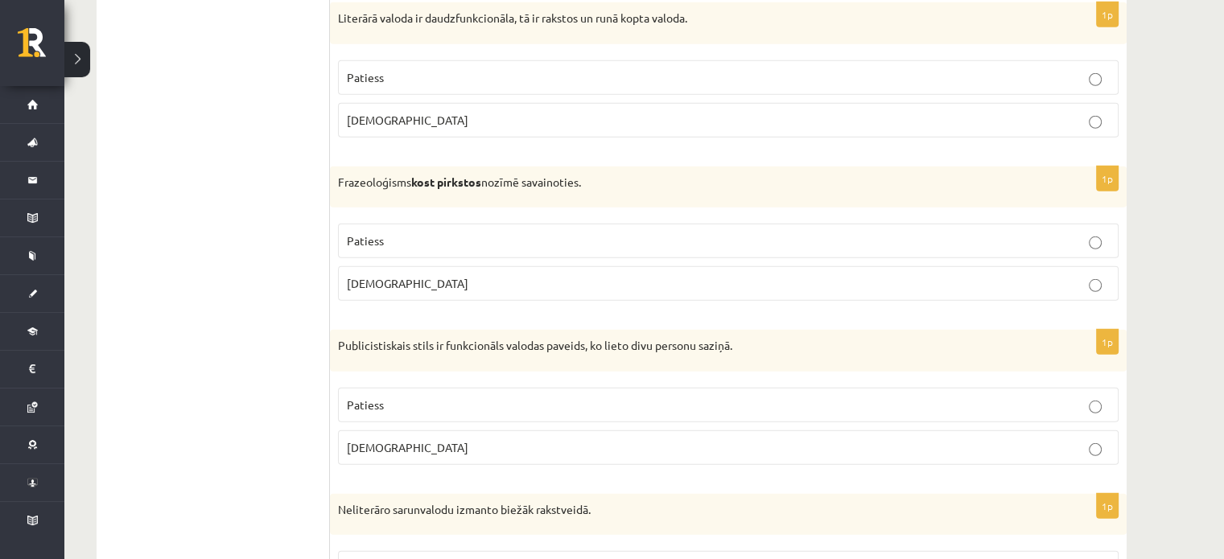
scroll to position [4632, 0]
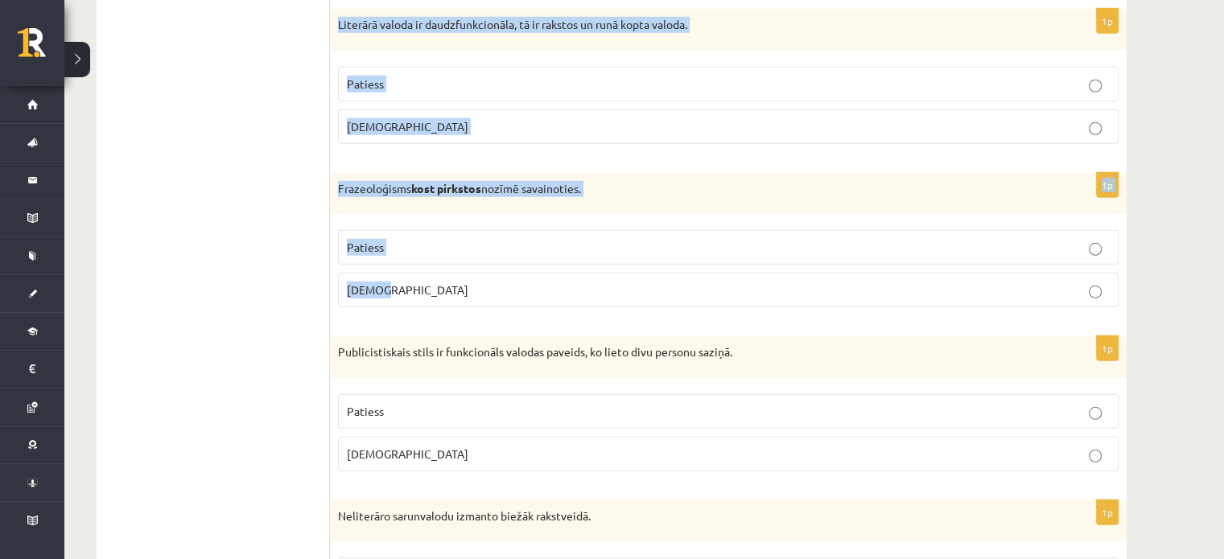
drag, startPoint x: 335, startPoint y: 4, endPoint x: 560, endPoint y: 257, distance: 339.1
click at [373, 76] on span "Patiess" at bounding box center [365, 83] width 37 height 14
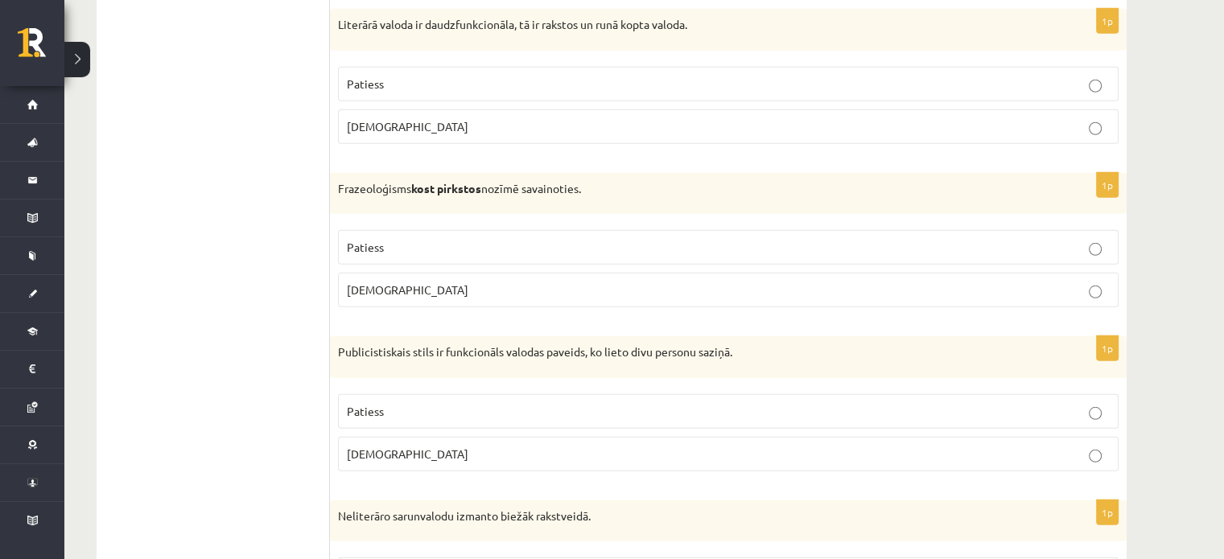
click at [372, 282] on span "[DEMOGRAPHIC_DATA]" at bounding box center [408, 289] width 122 height 14
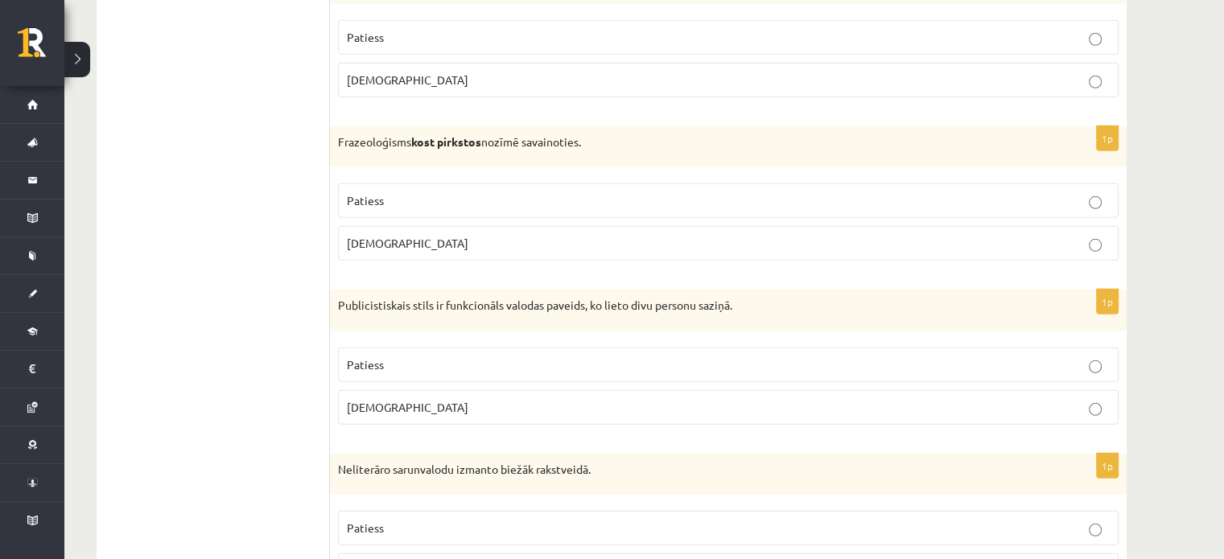
scroll to position [4749, 0]
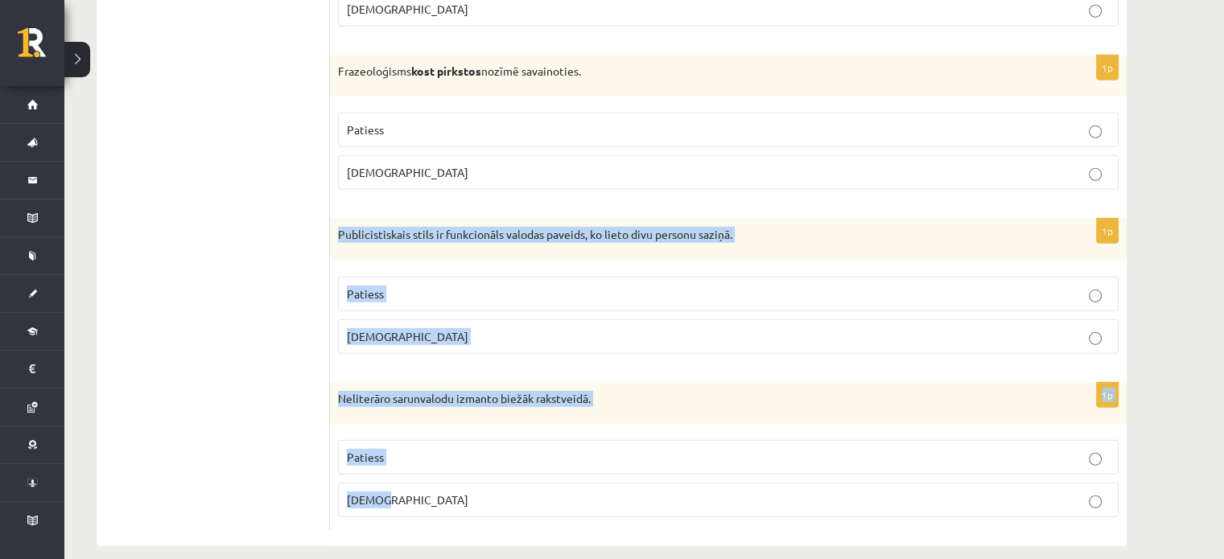
drag, startPoint x: 335, startPoint y: 208, endPoint x: 610, endPoint y: 463, distance: 375.2
click at [352, 492] on span "[DEMOGRAPHIC_DATA]" at bounding box center [408, 499] width 122 height 14
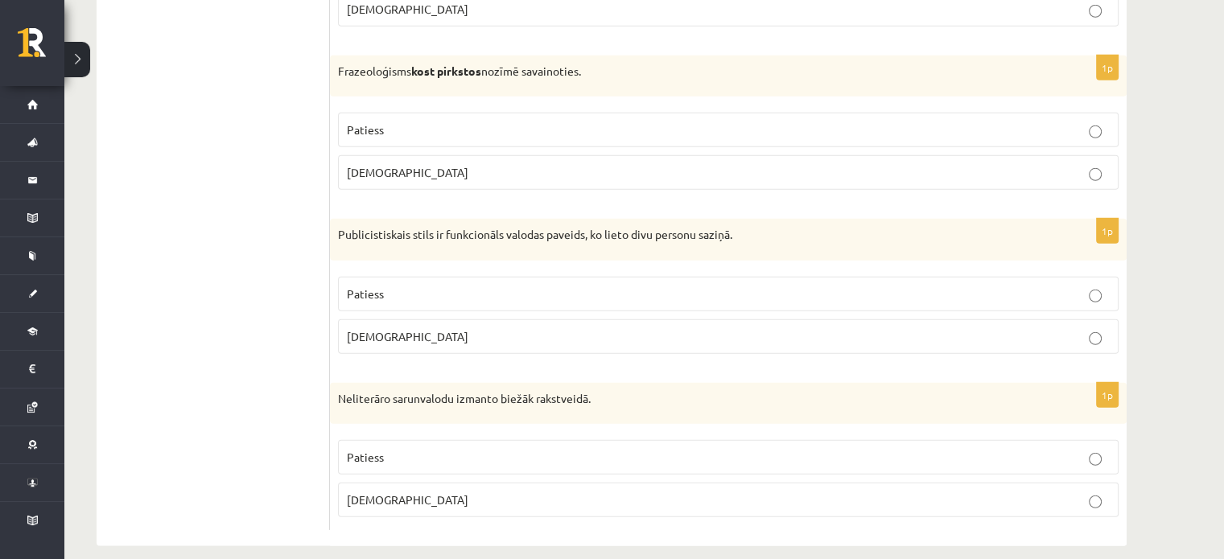
click at [377, 327] on label "[DEMOGRAPHIC_DATA]" at bounding box center [728, 336] width 781 height 35
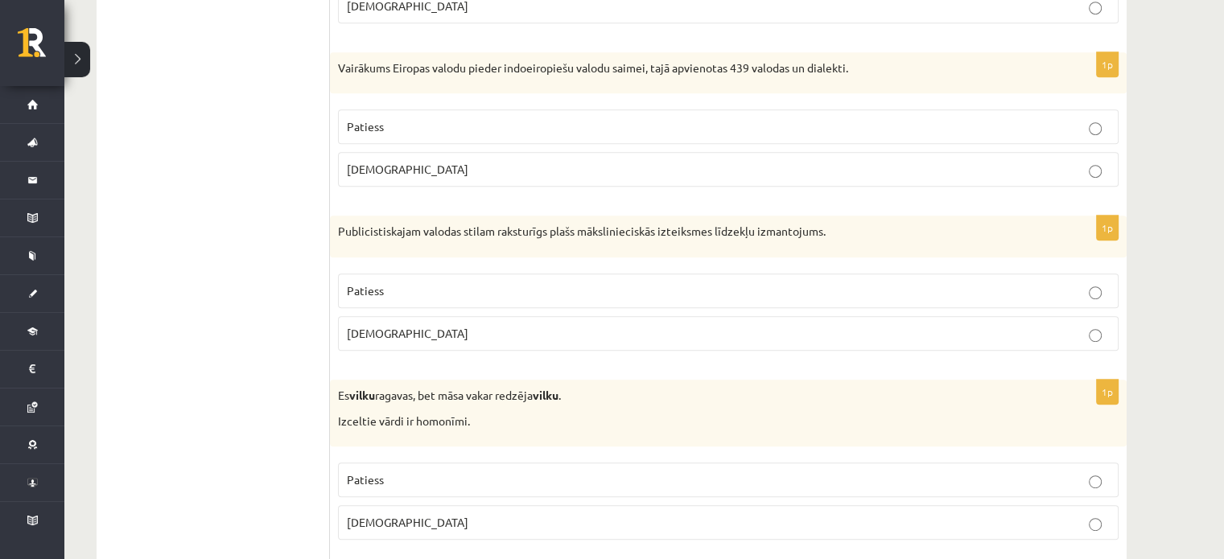
scroll to position [0, 0]
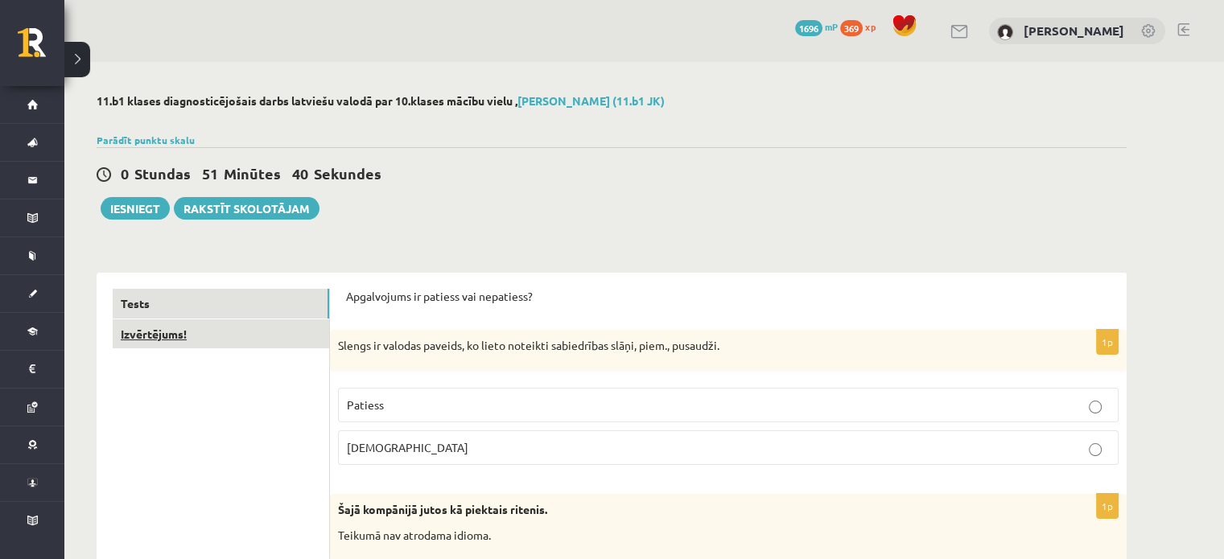
click at [148, 329] on link "Izvērtējums!" at bounding box center [221, 334] width 216 height 30
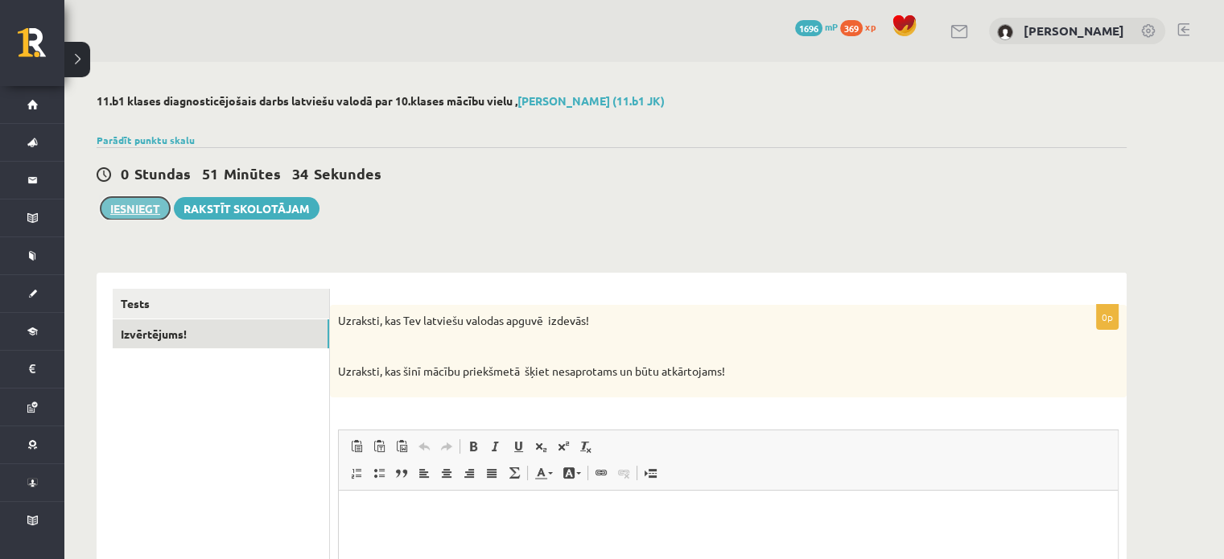
click at [145, 204] on button "Iesniegt" at bounding box center [135, 208] width 69 height 23
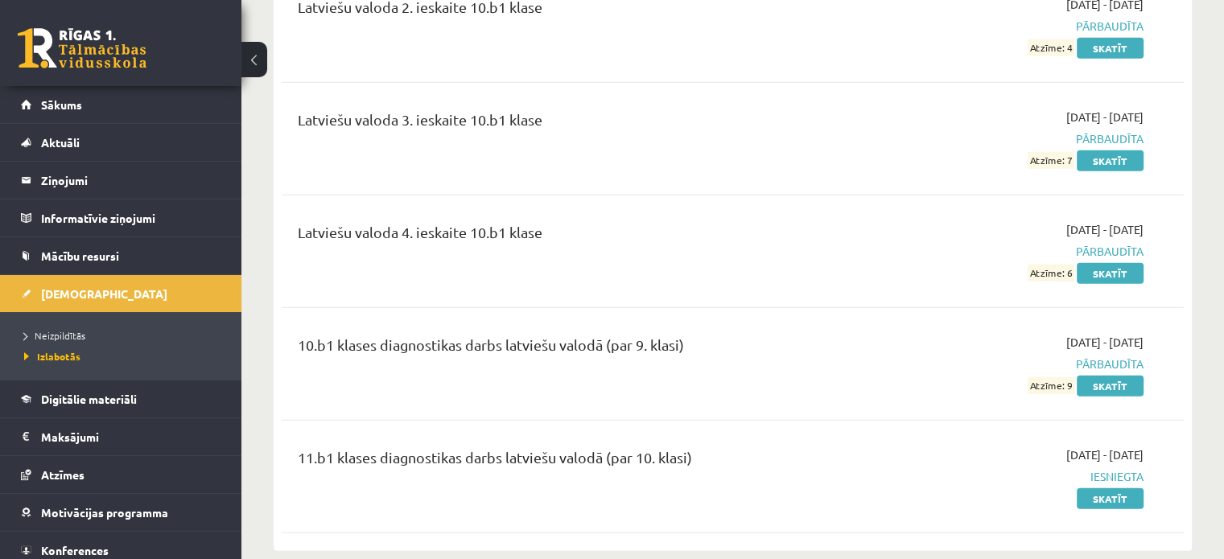
scroll to position [4302, 0]
